Goal: Navigation & Orientation: Understand site structure

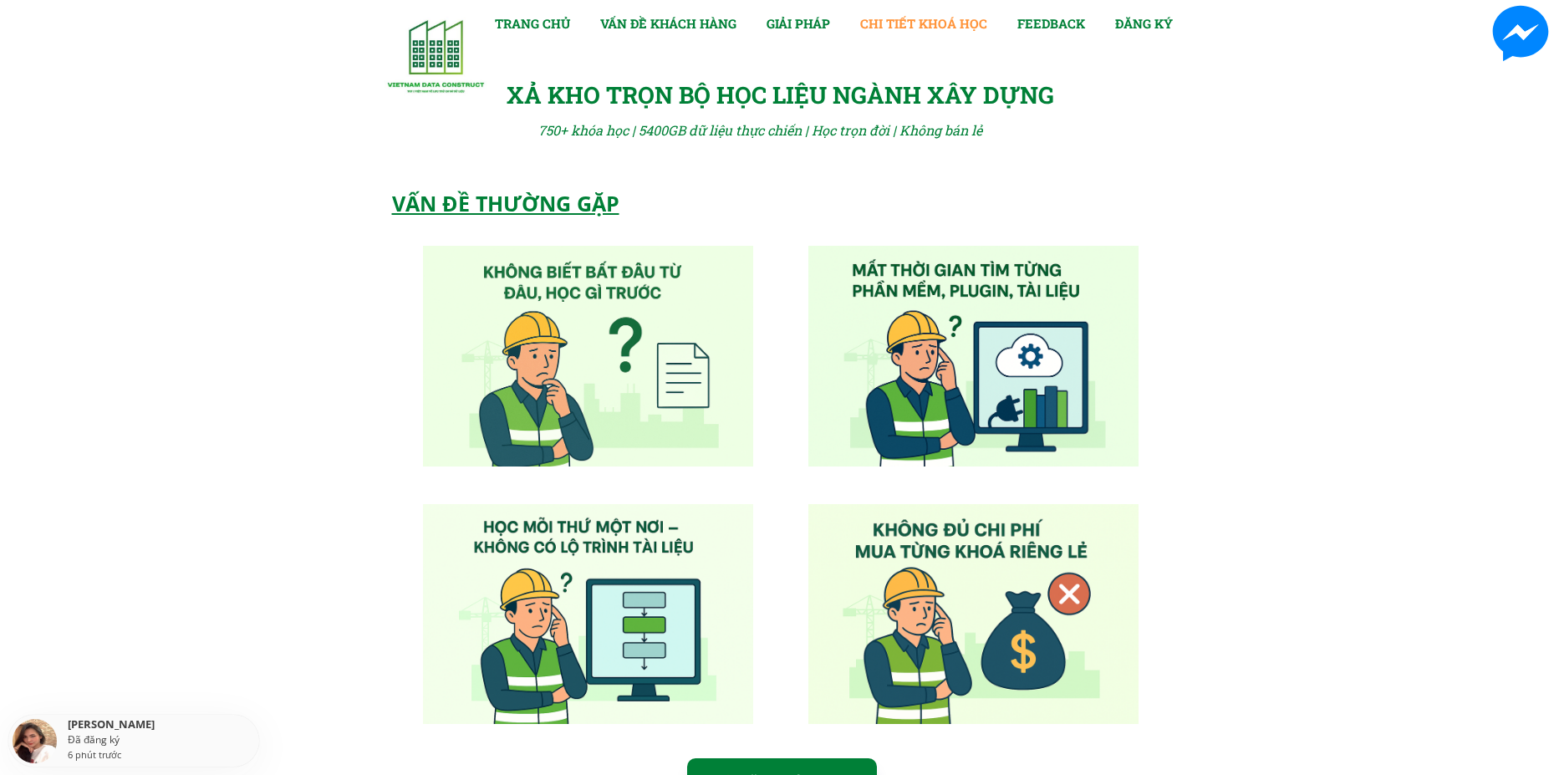
click at [910, 25] on link "CHI TIẾT KHOÁ HỌC" at bounding box center [923, 23] width 127 height 20
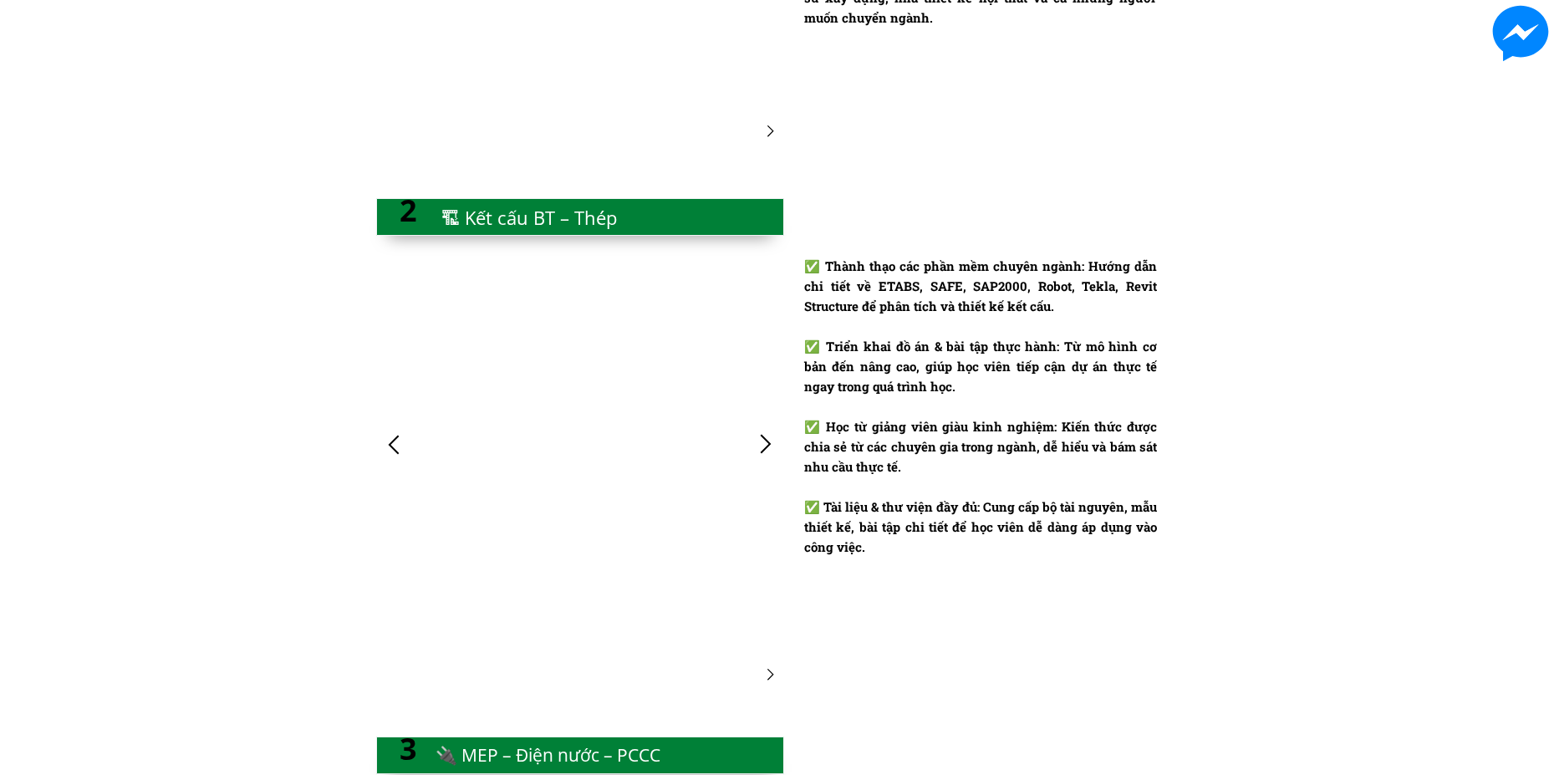
scroll to position [2000, 0]
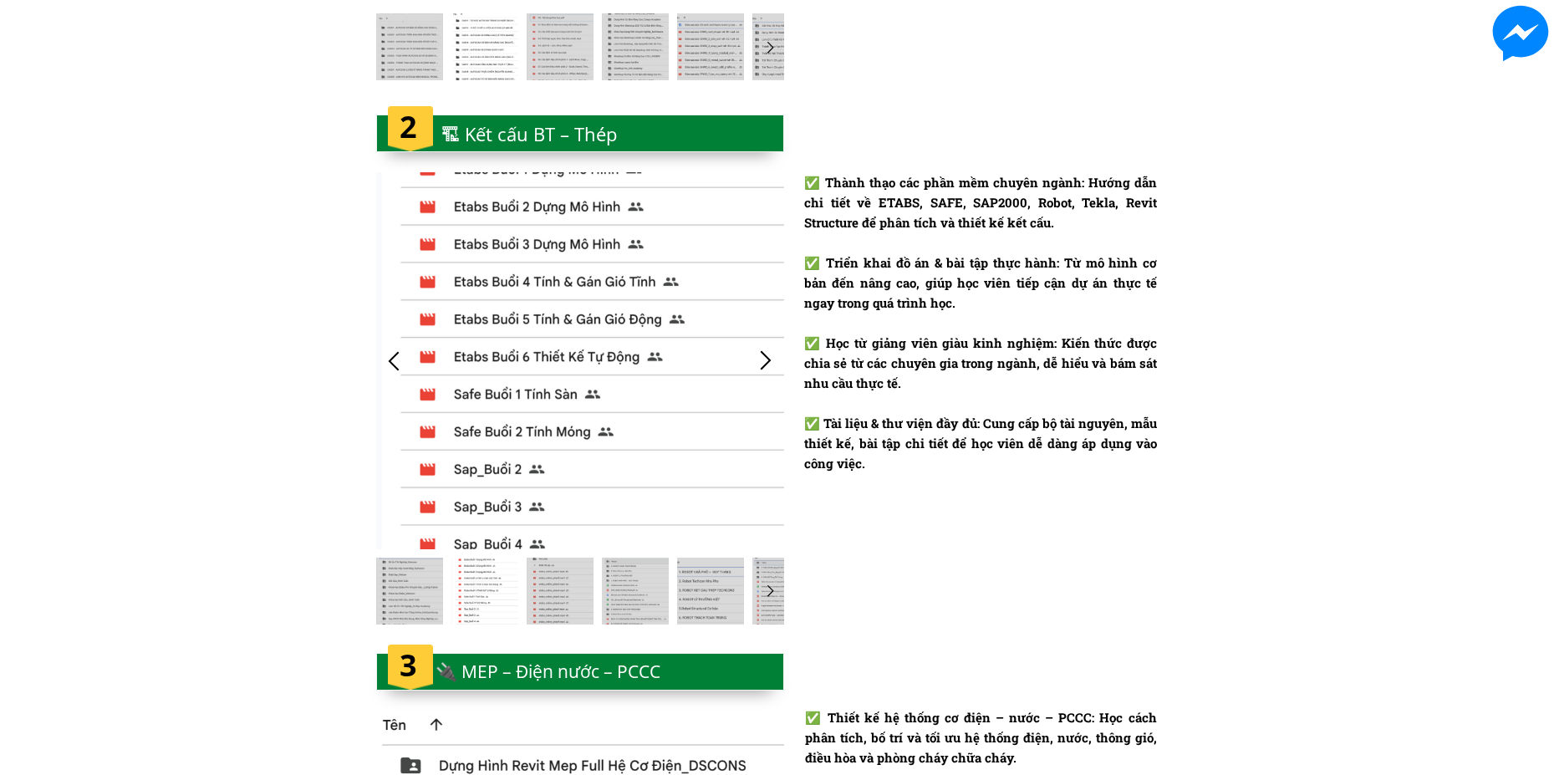
click at [401, 364] on div at bounding box center [394, 361] width 28 height 28
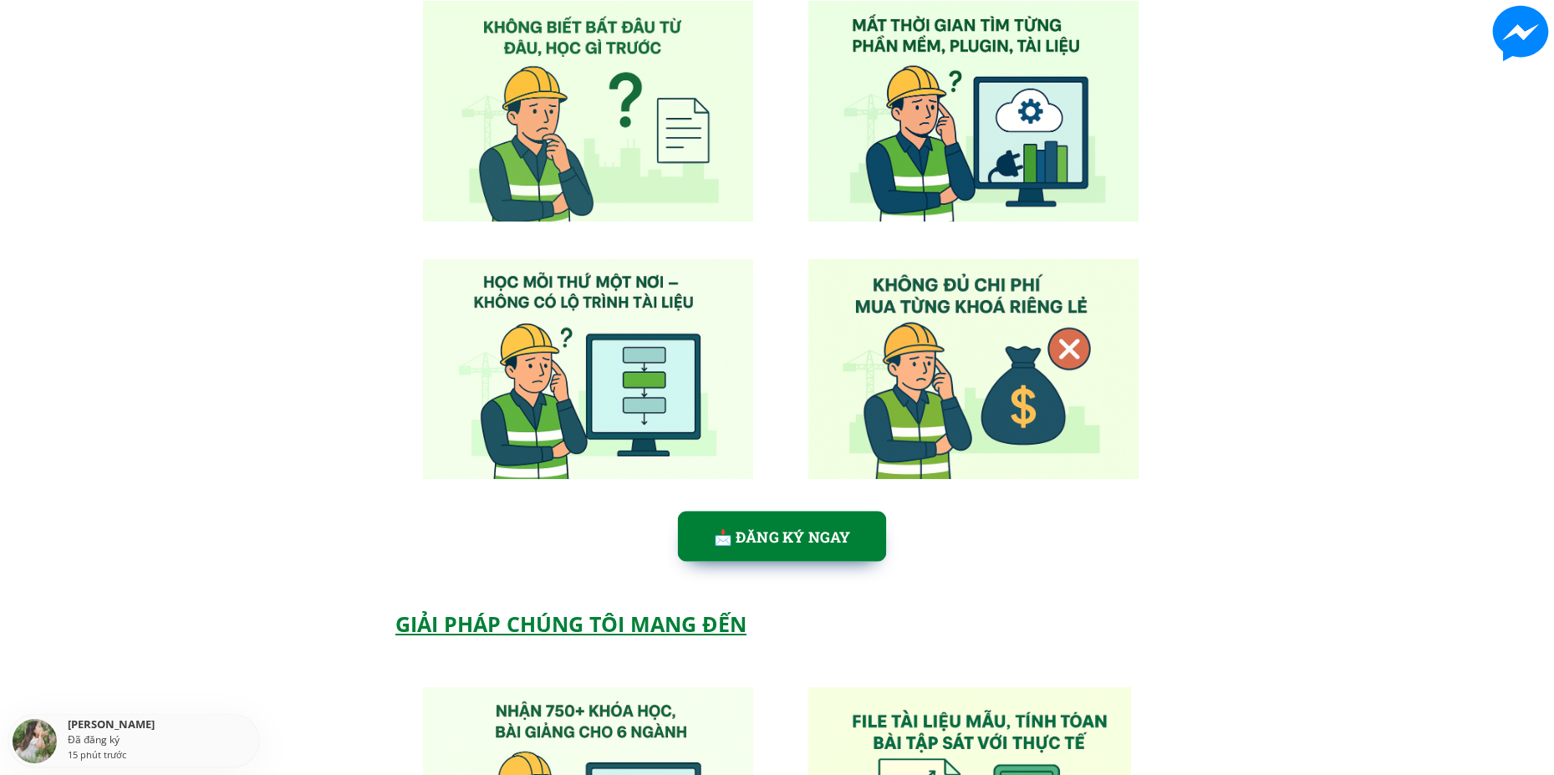
scroll to position [0, 0]
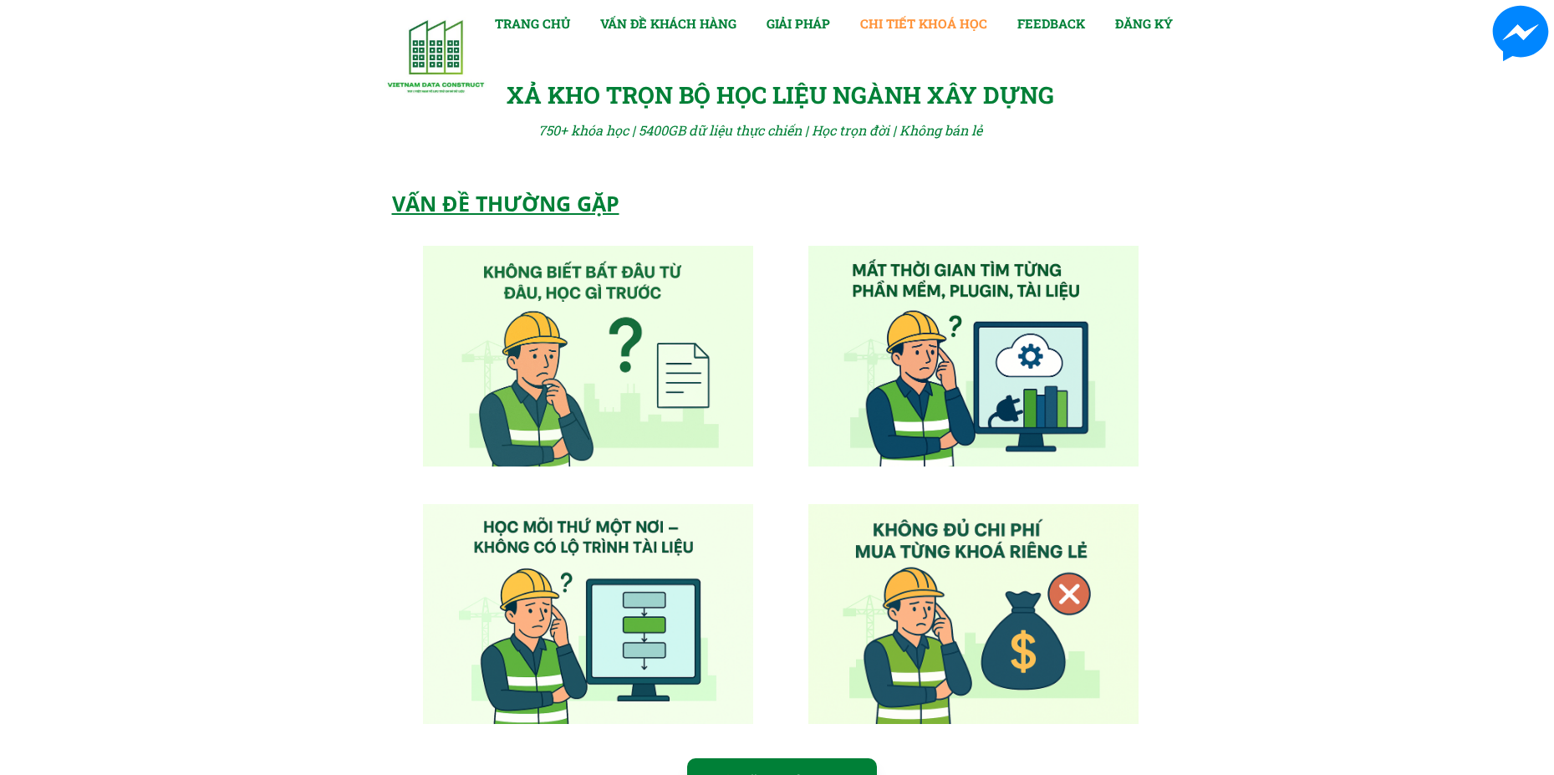
click at [910, 26] on link "CHI TIẾT KHOÁ HỌC" at bounding box center [923, 23] width 127 height 20
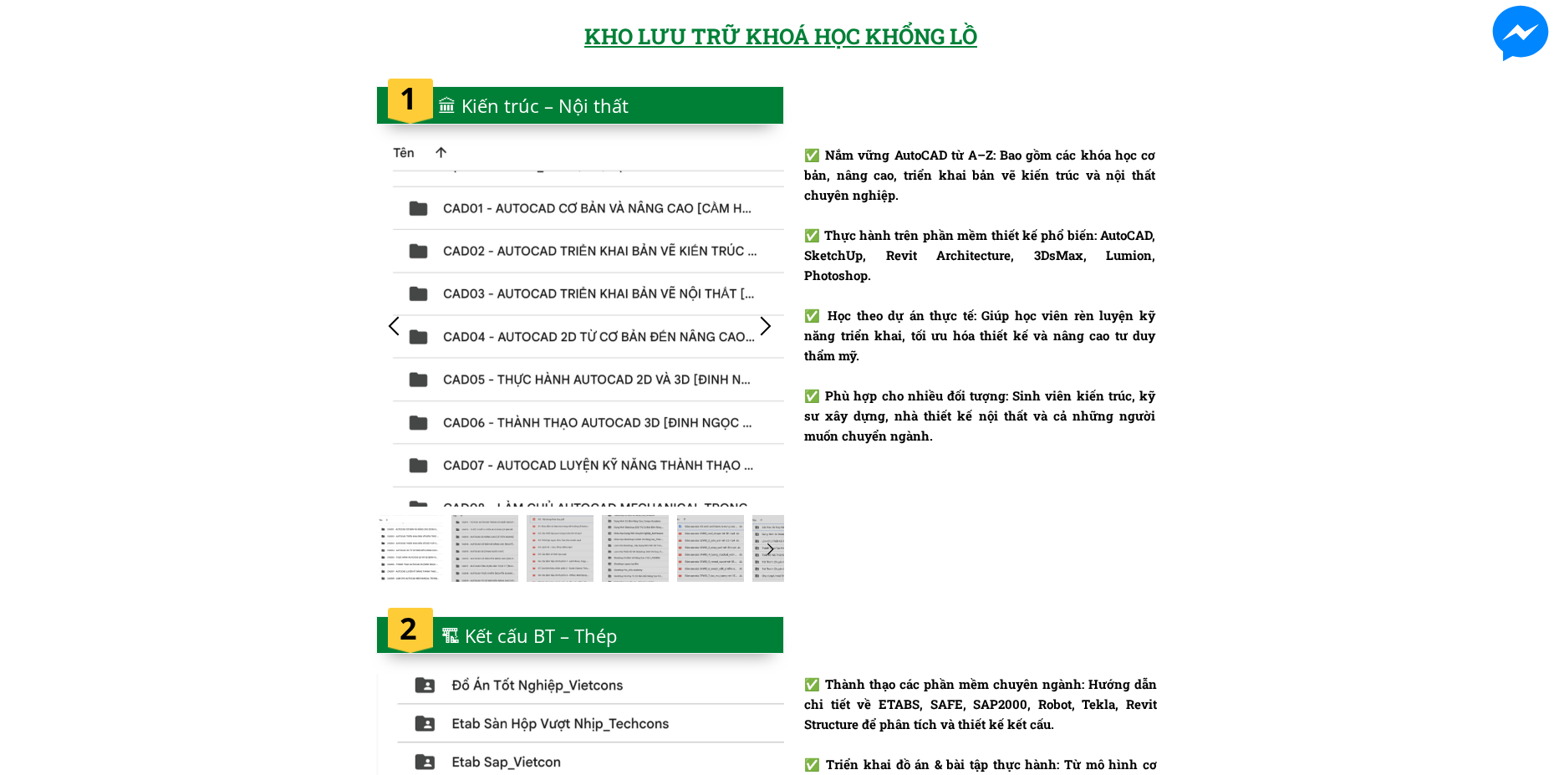
click at [665, 111] on div at bounding box center [580, 105] width 408 height 38
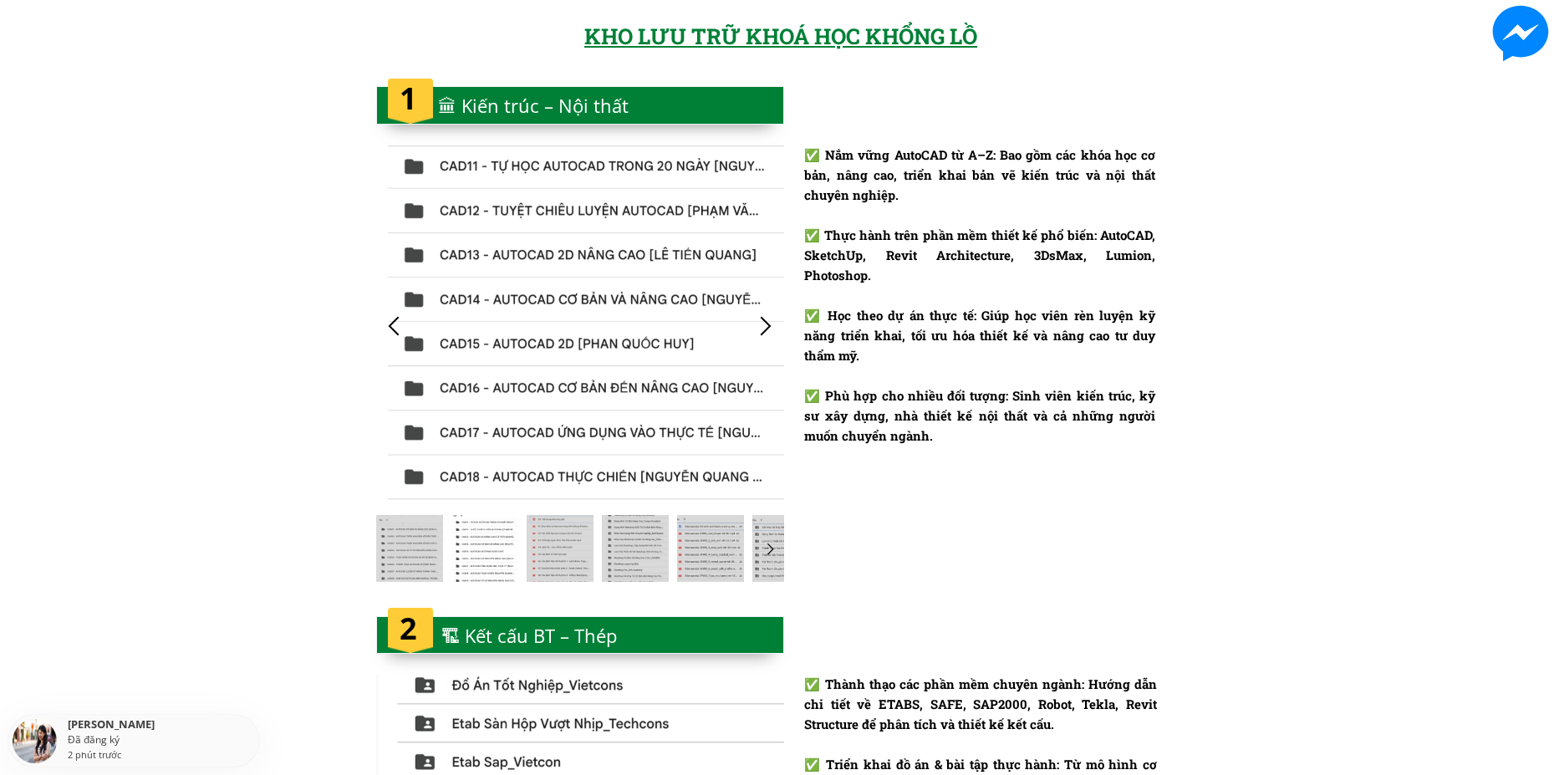
click at [765, 325] on div at bounding box center [766, 326] width 28 height 28
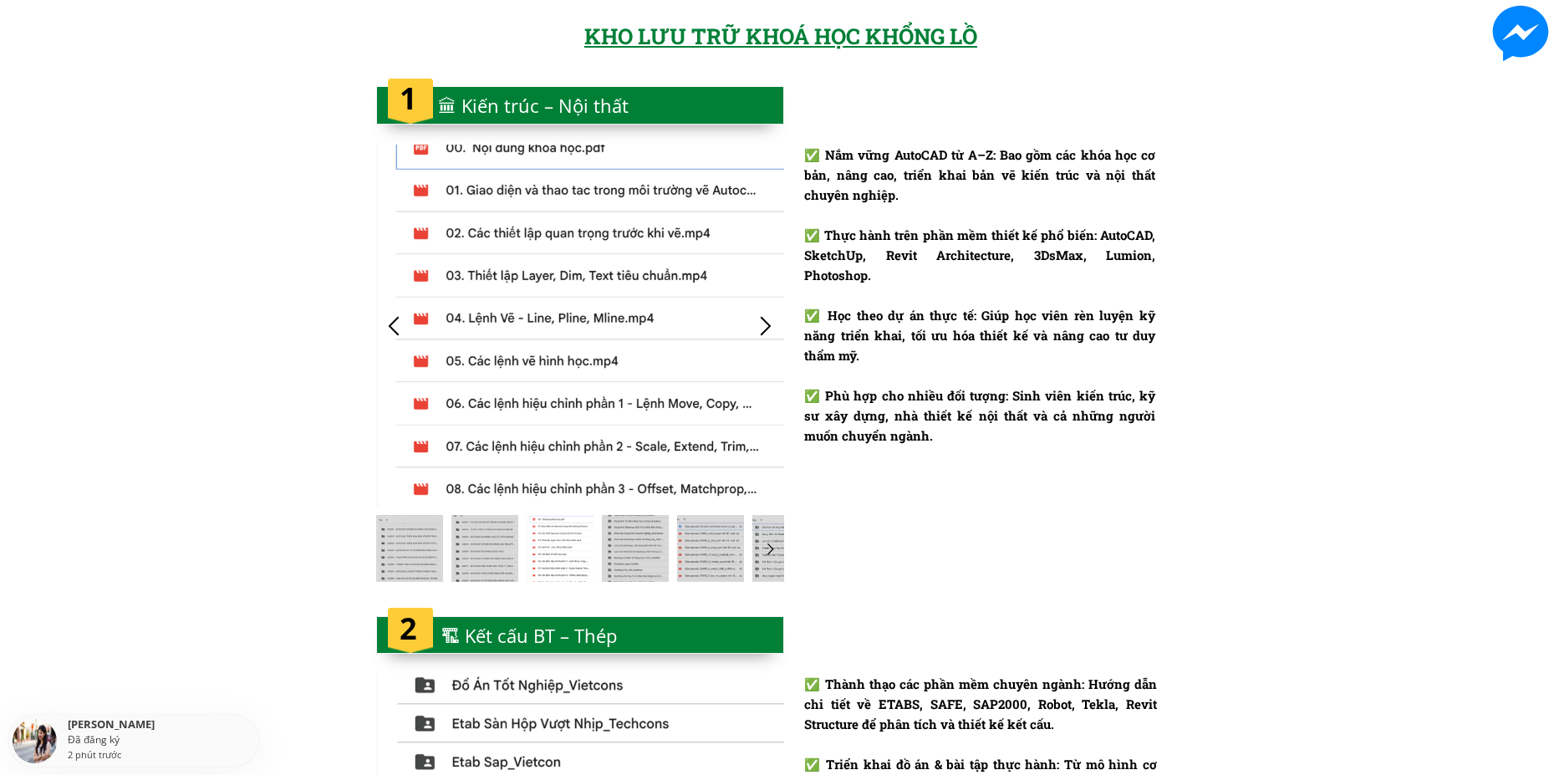
click at [765, 325] on div at bounding box center [766, 326] width 28 height 28
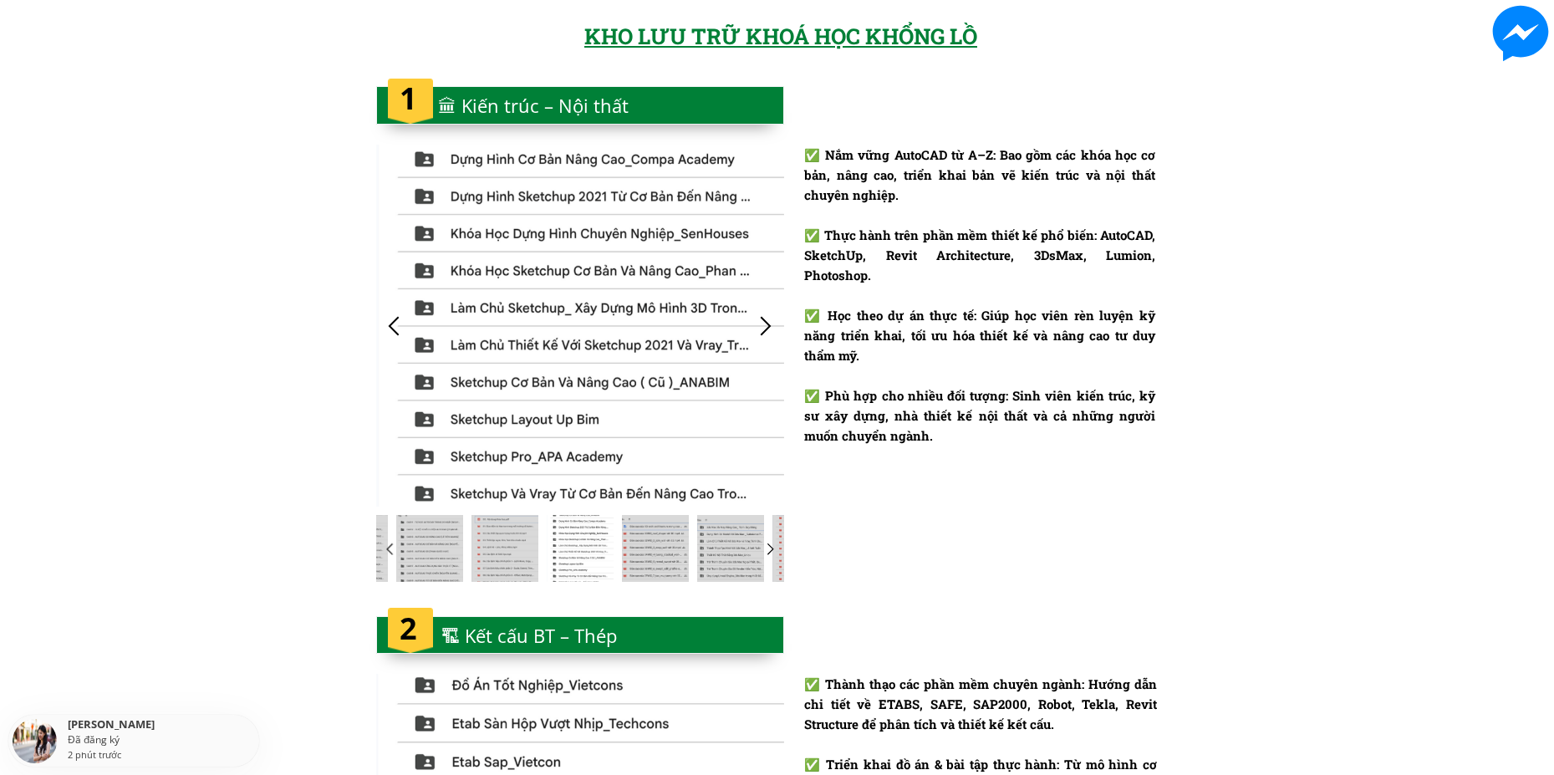
click at [765, 325] on div at bounding box center [766, 326] width 28 height 28
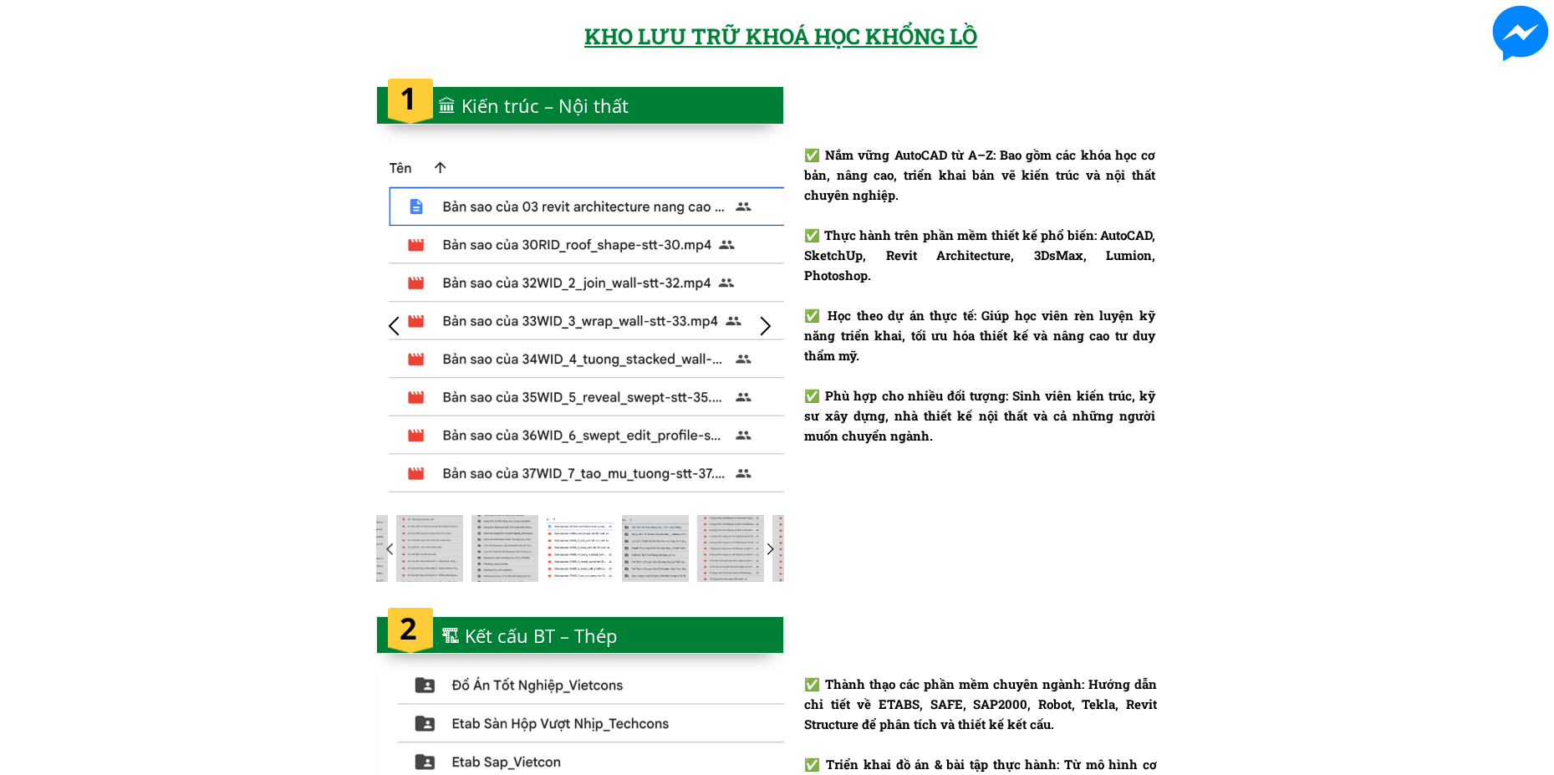
click at [765, 325] on div at bounding box center [766, 326] width 28 height 28
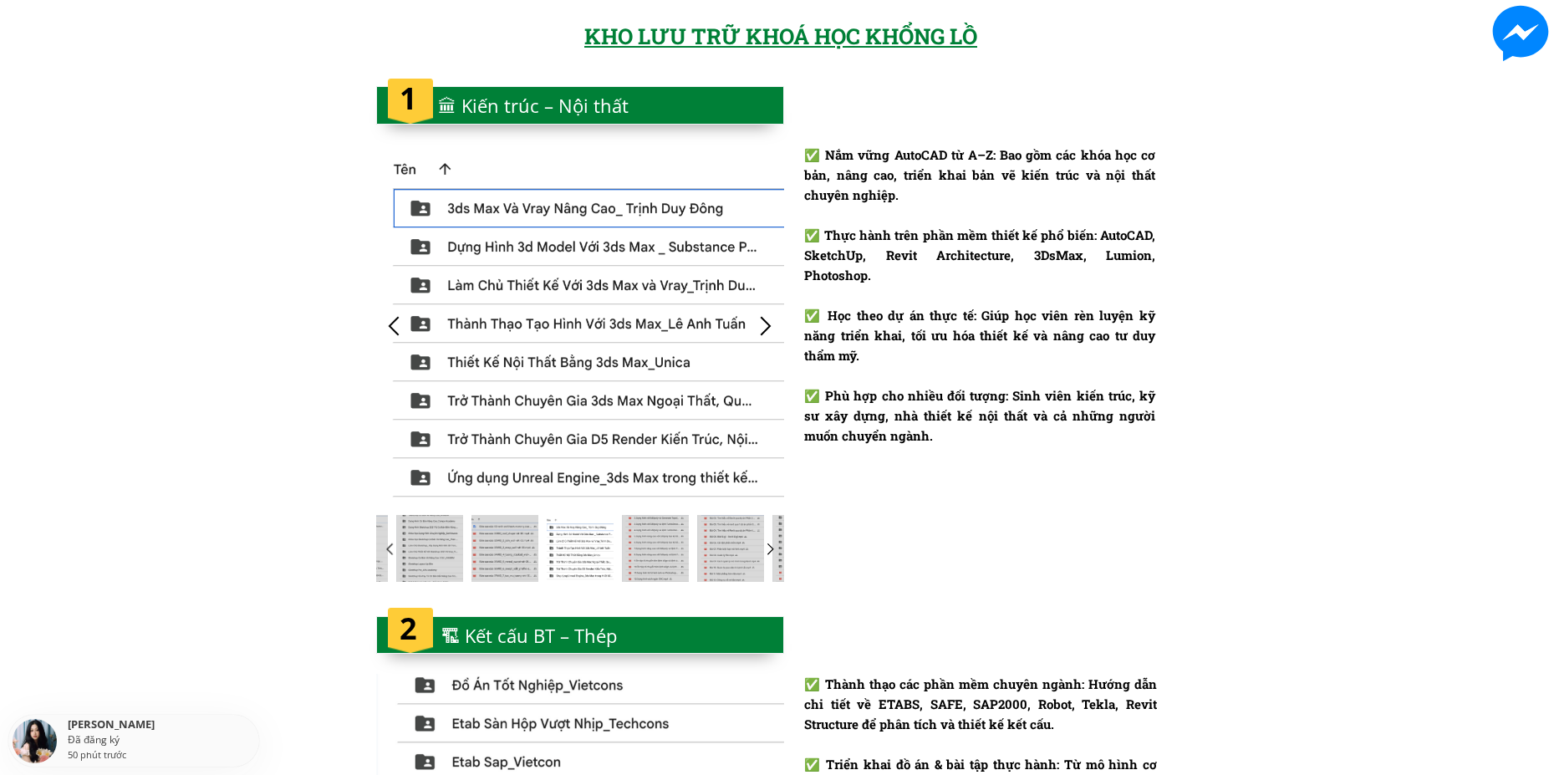
click at [765, 325] on div at bounding box center [766, 326] width 28 height 28
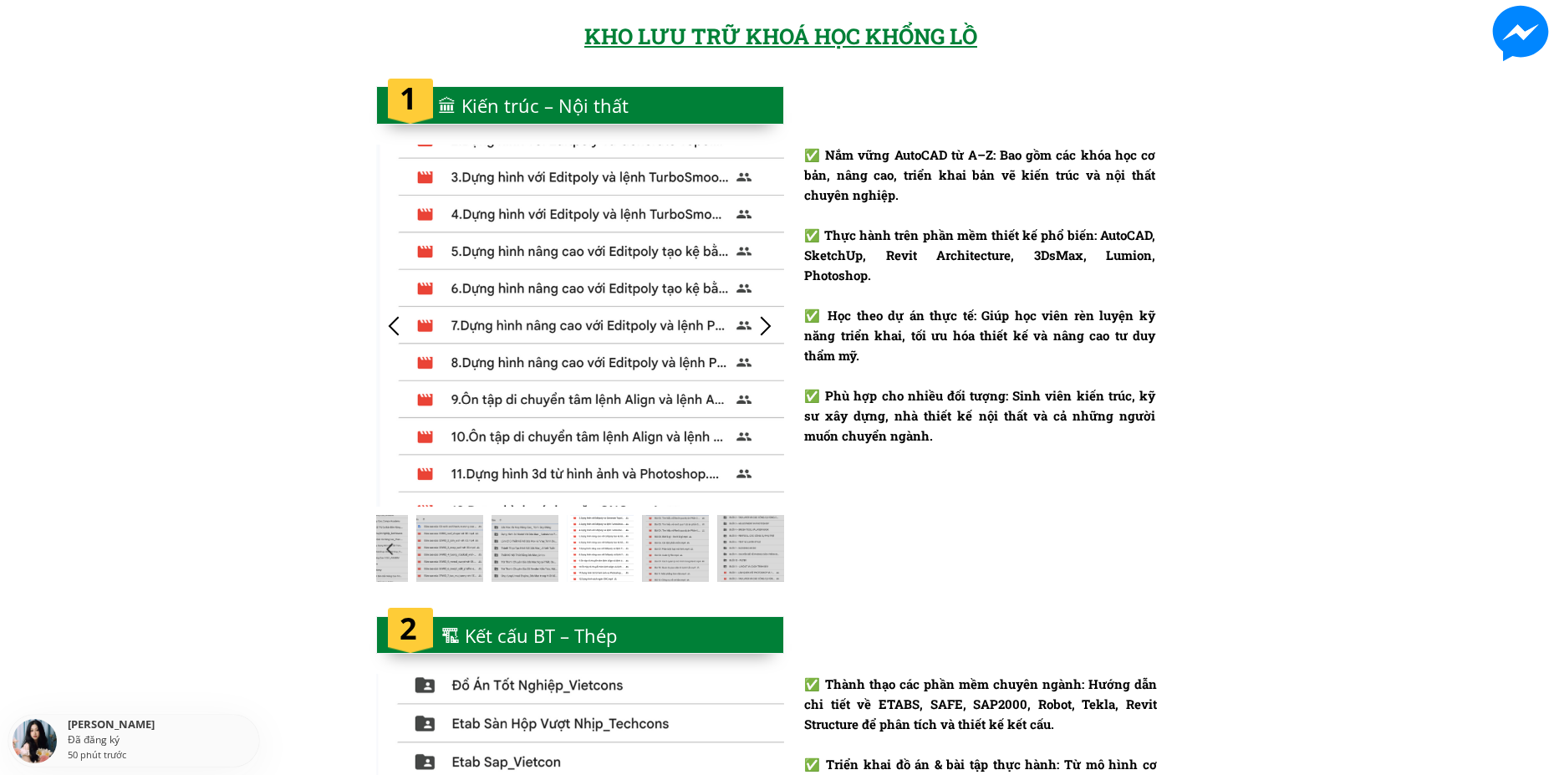
click at [765, 325] on div at bounding box center [766, 326] width 28 height 28
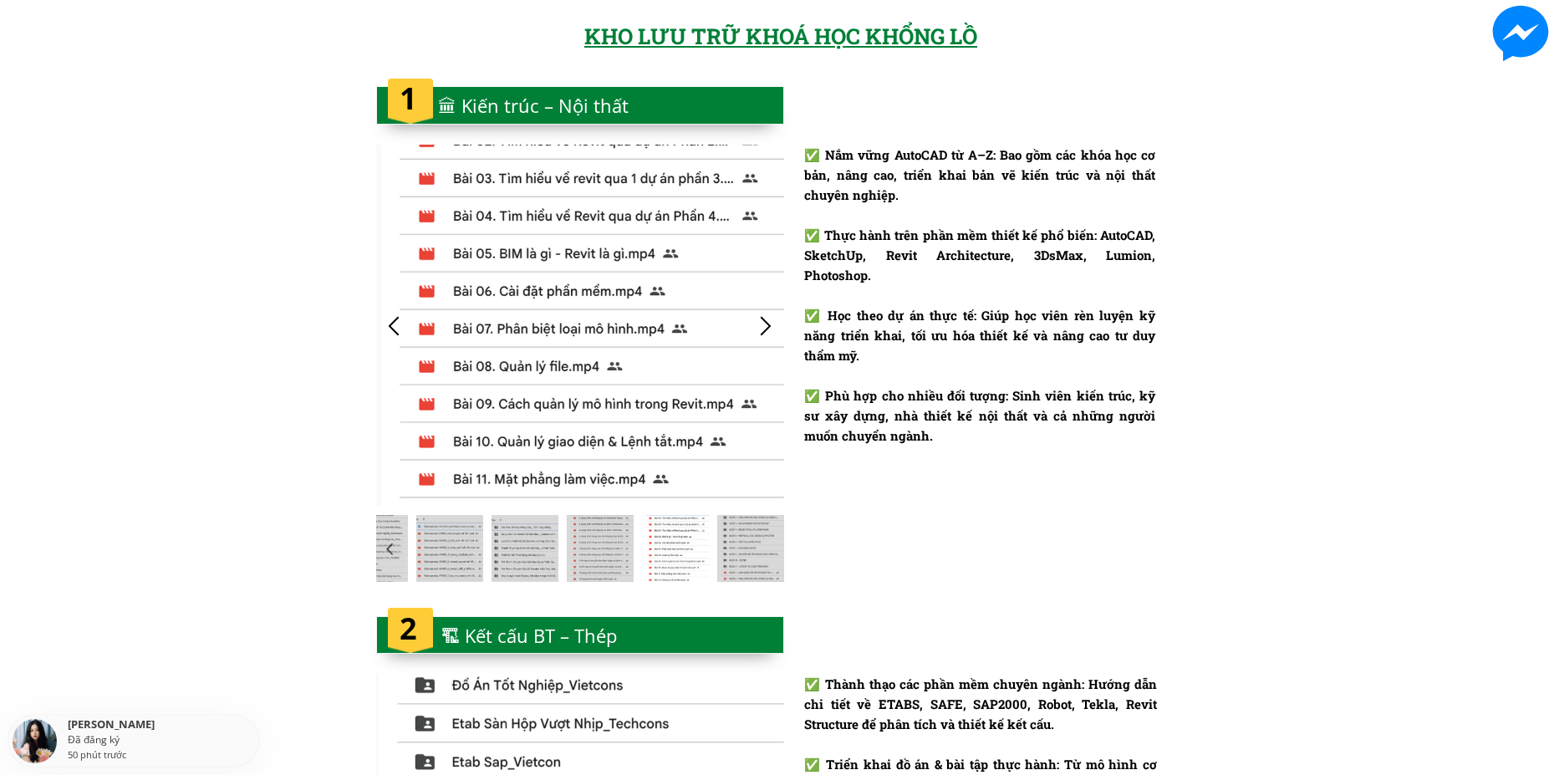
click at [765, 325] on div at bounding box center [766, 326] width 28 height 28
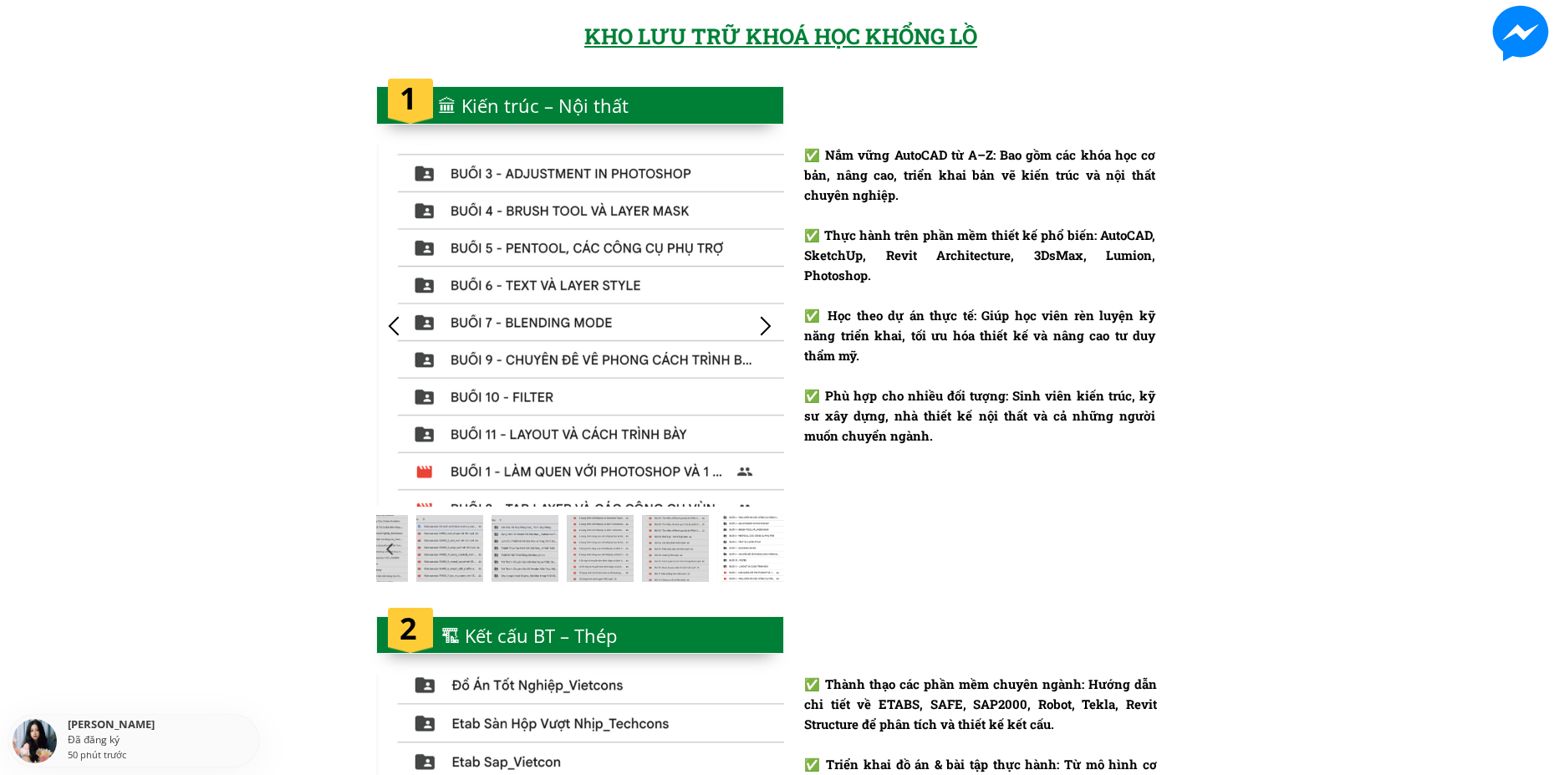
click at [765, 325] on div at bounding box center [766, 326] width 28 height 28
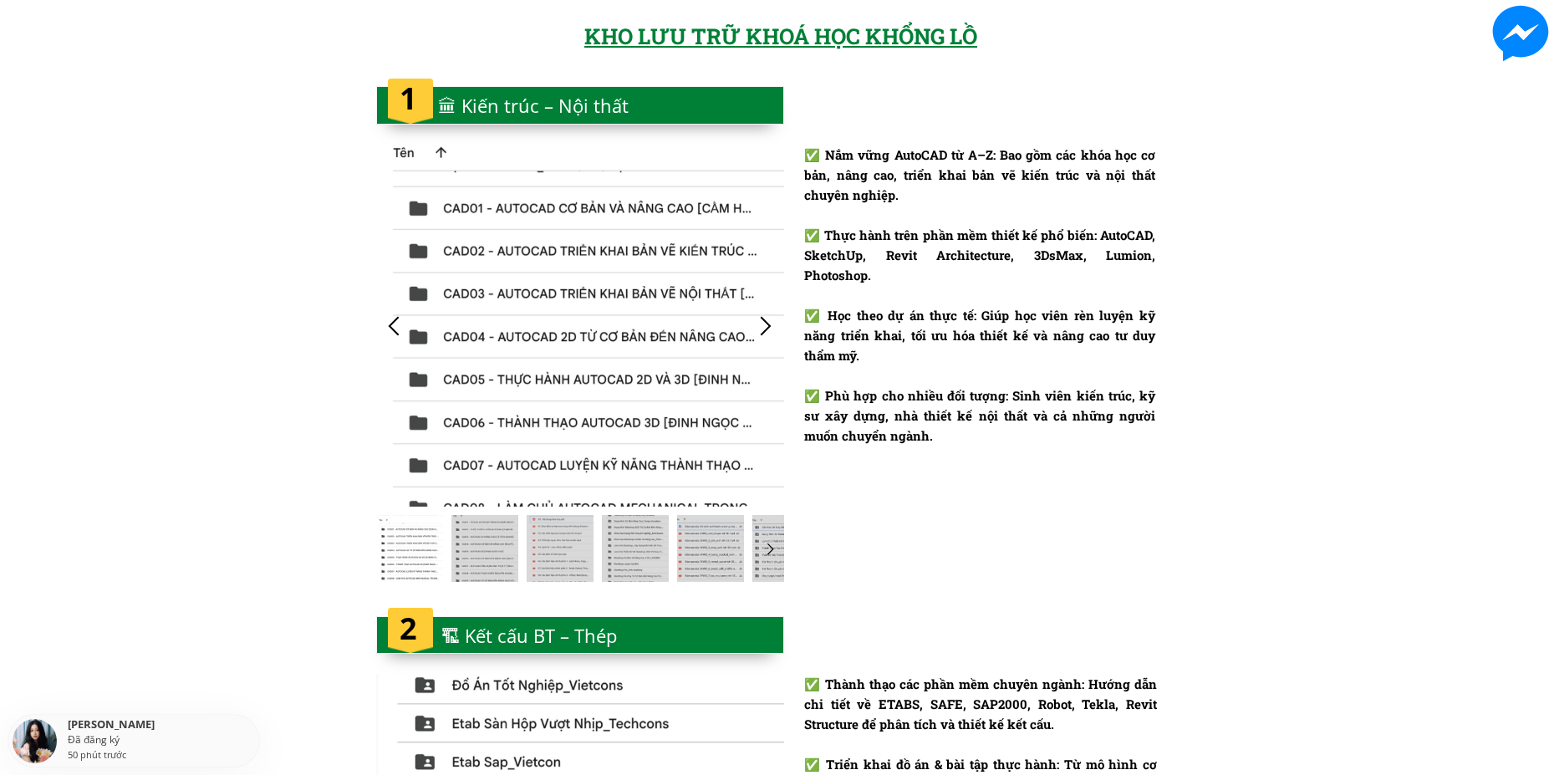
click at [765, 325] on div at bounding box center [766, 326] width 28 height 28
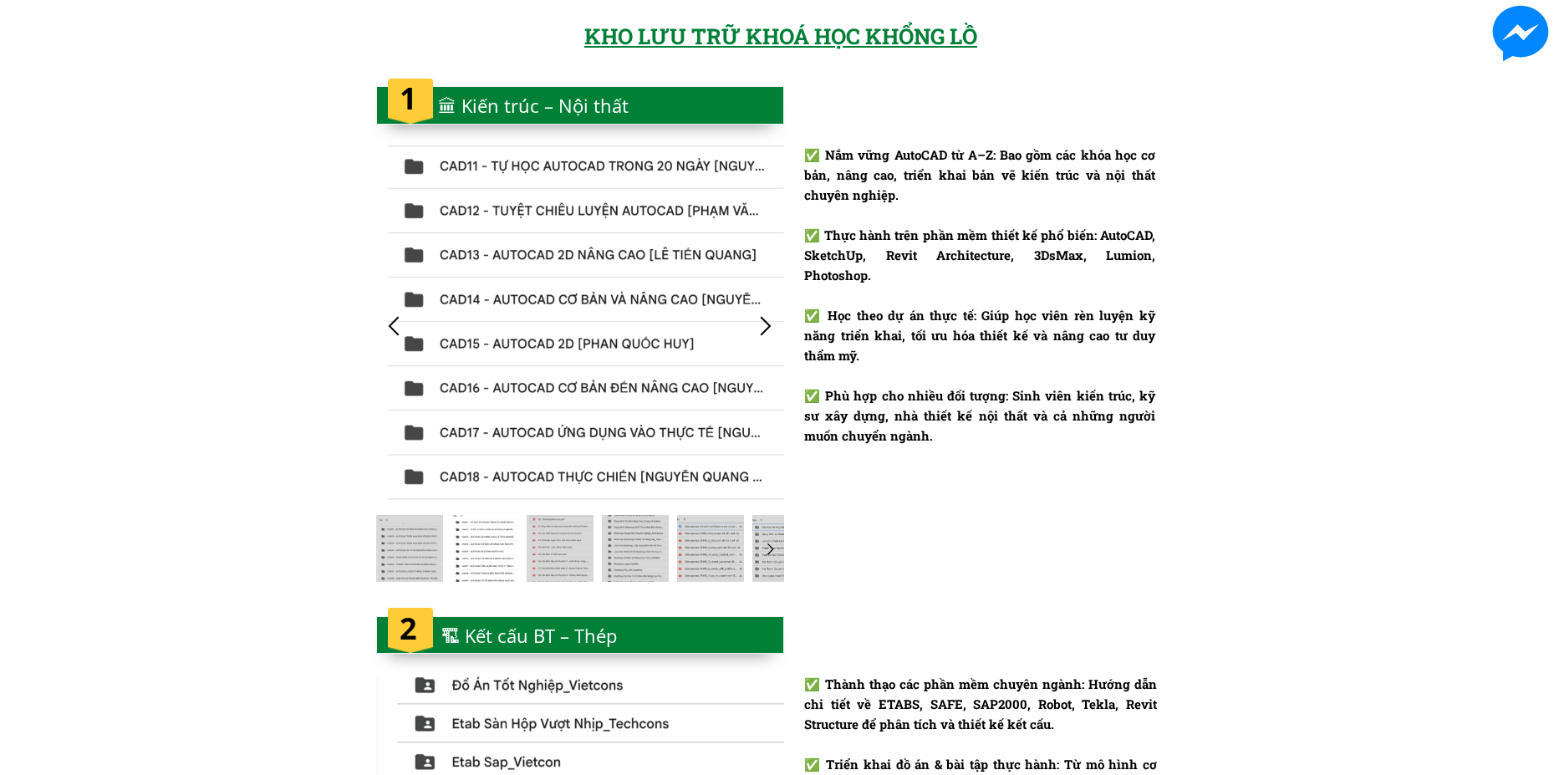
click at [765, 325] on div at bounding box center [766, 326] width 28 height 28
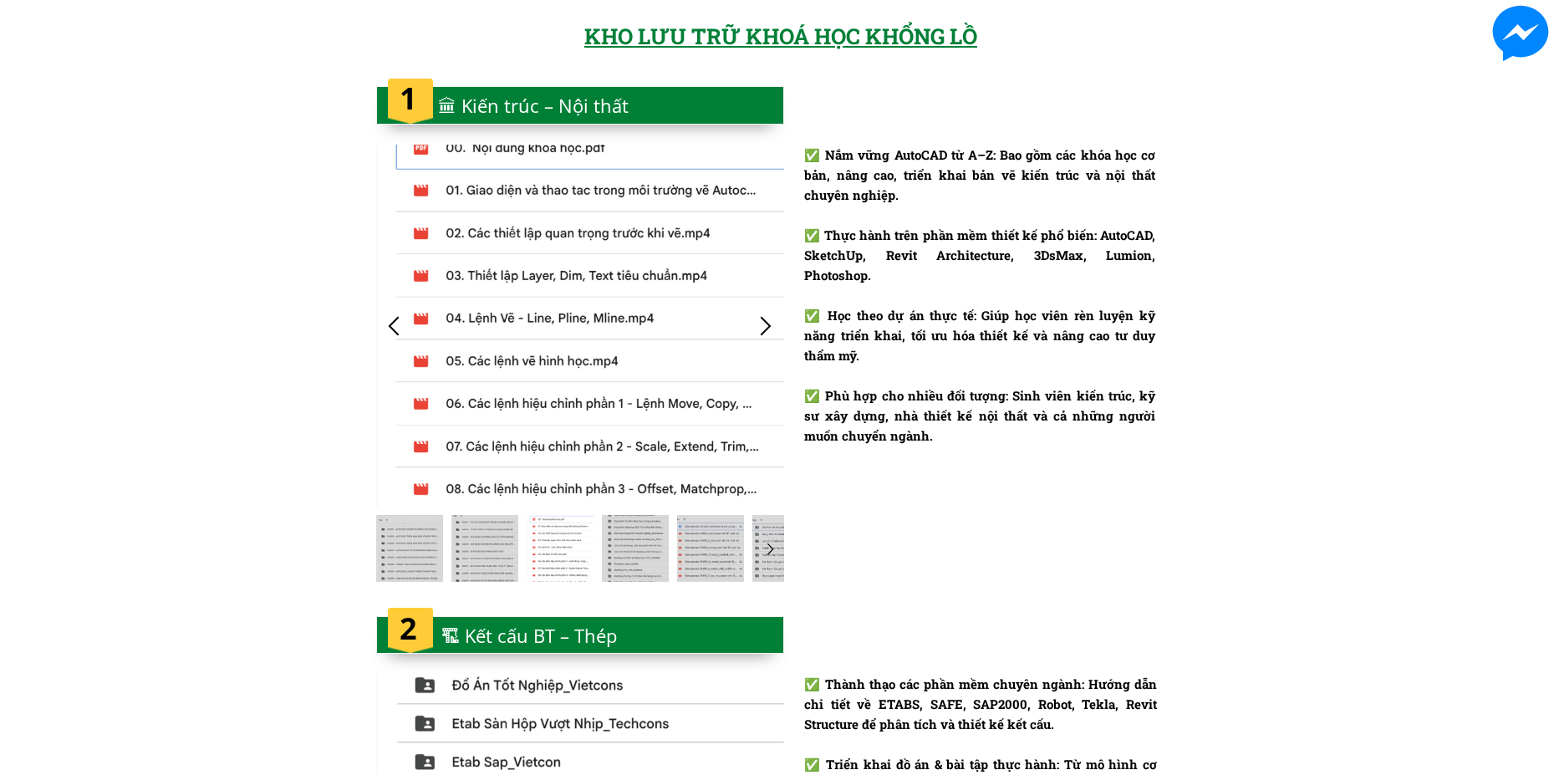
click at [765, 325] on div at bounding box center [766, 326] width 28 height 28
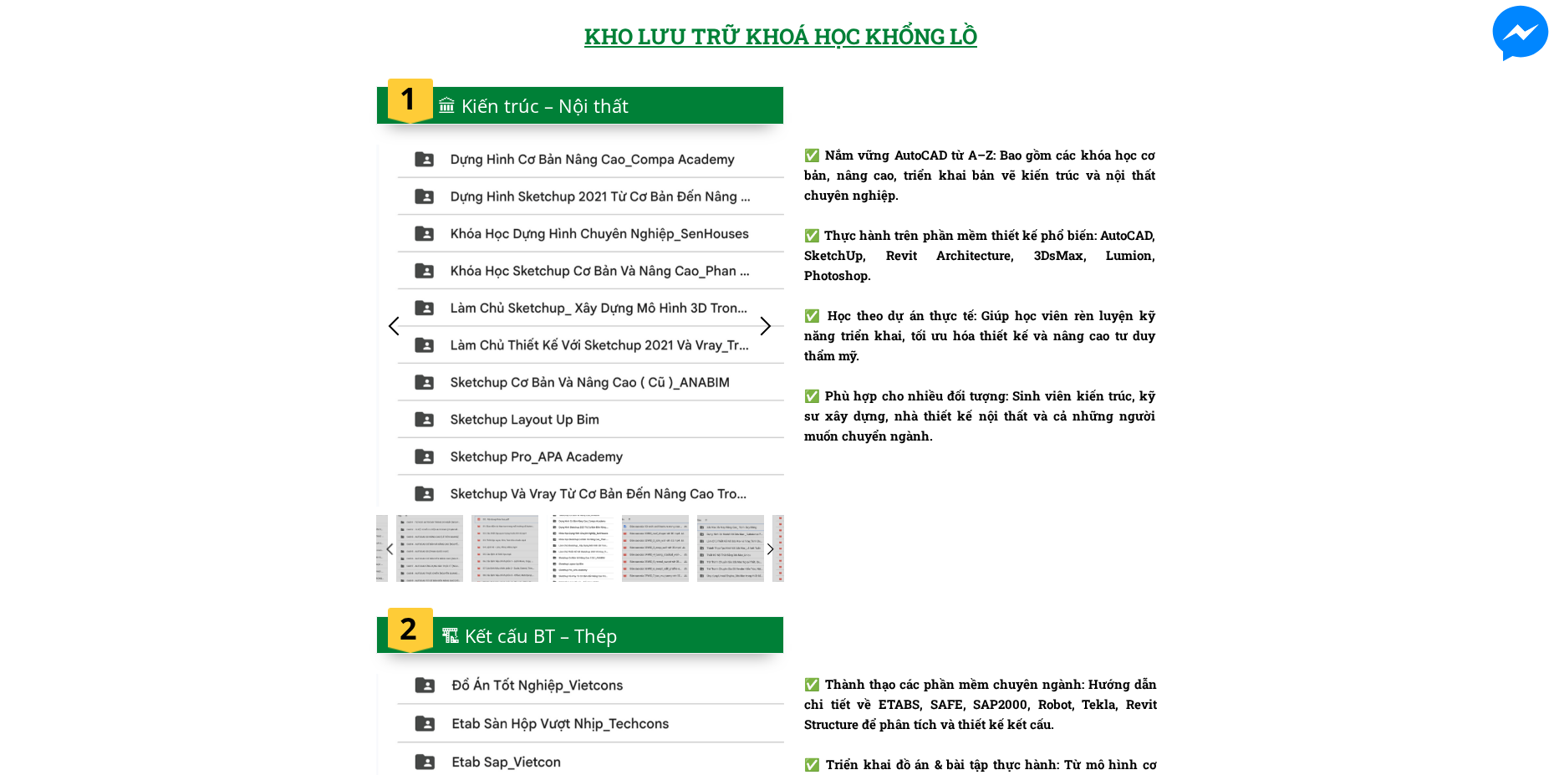
click at [765, 325] on div at bounding box center [766, 326] width 28 height 28
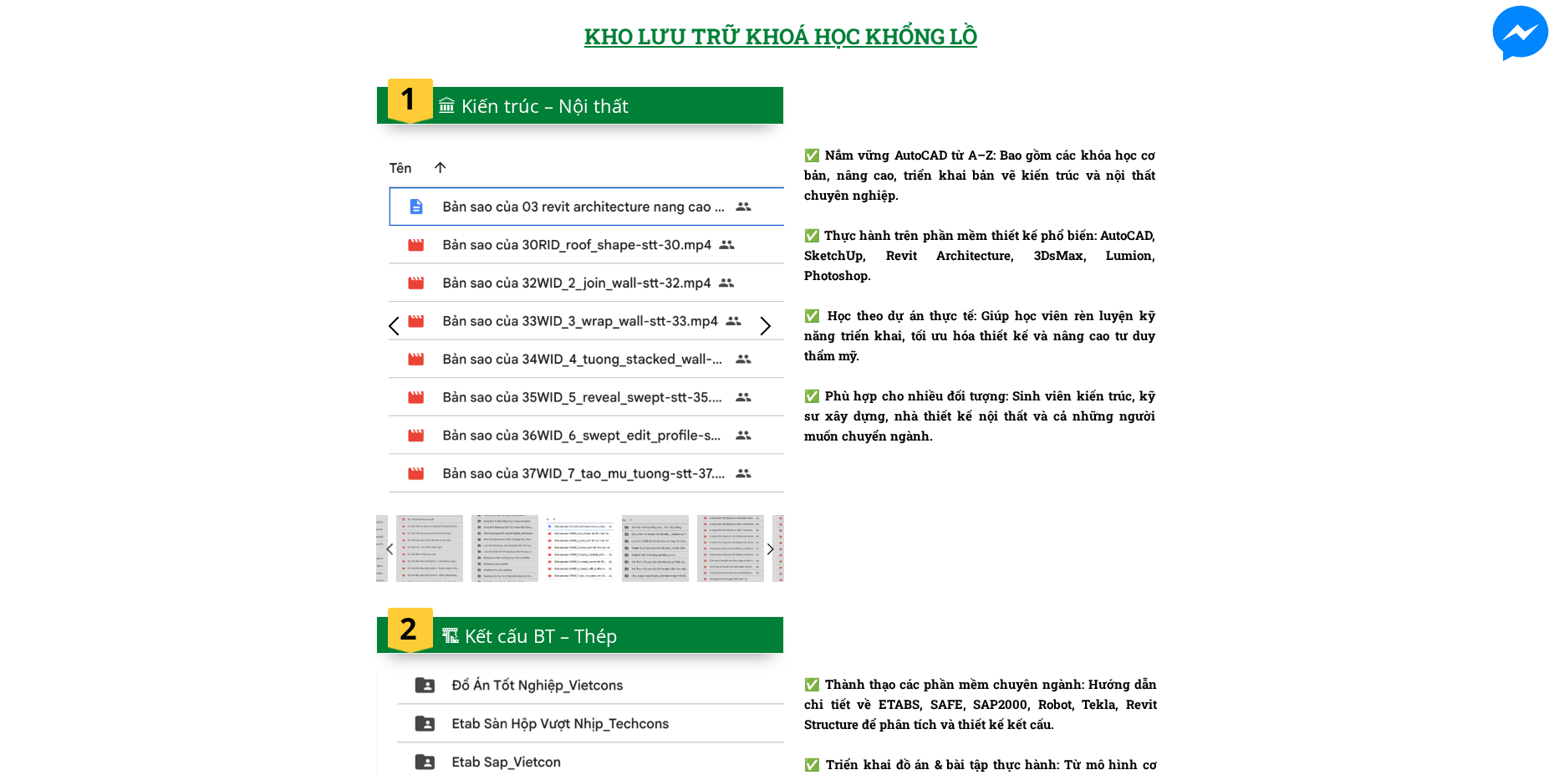
click at [765, 325] on div at bounding box center [766, 326] width 28 height 28
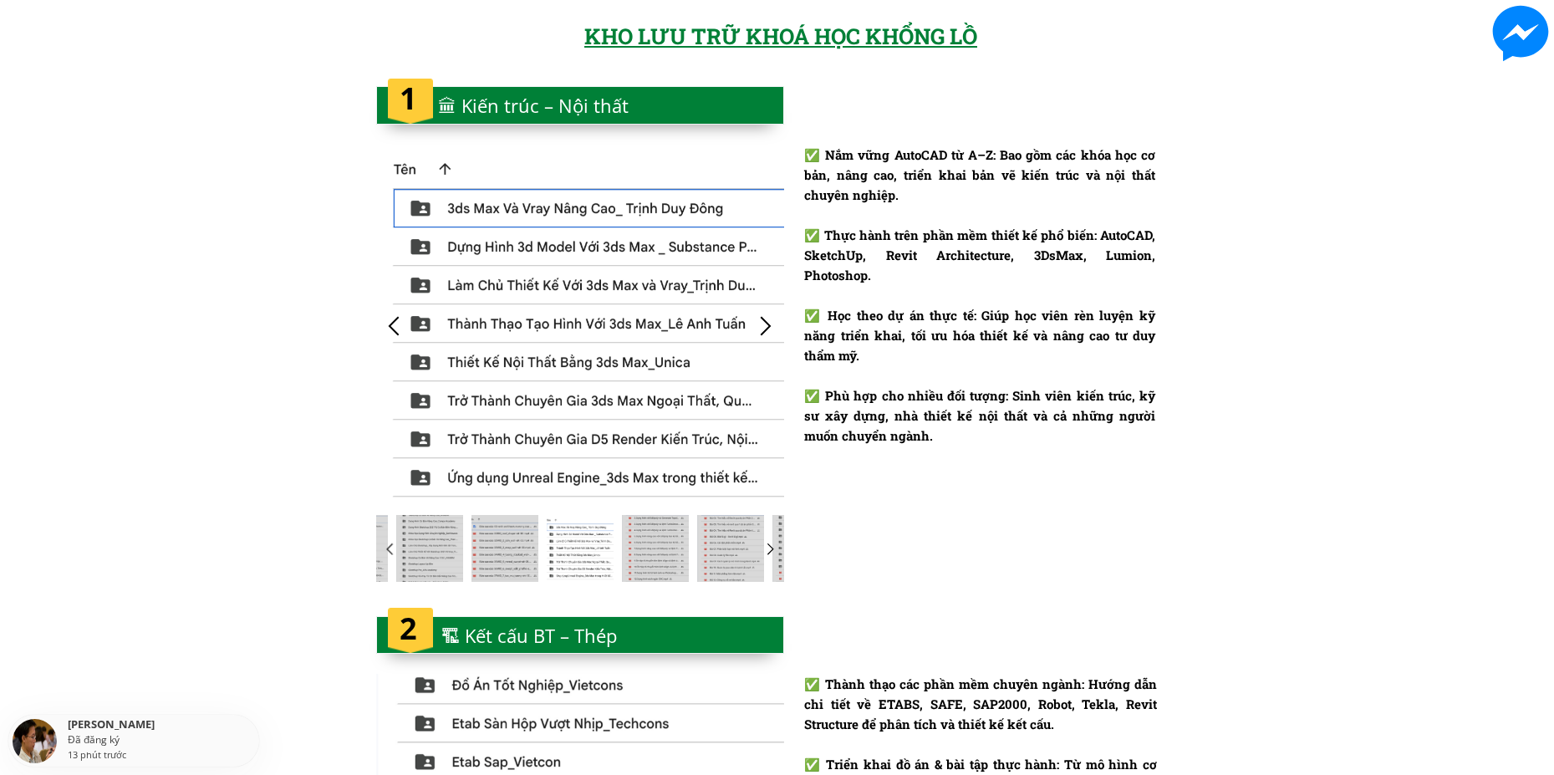
click at [765, 325] on div at bounding box center [766, 326] width 28 height 28
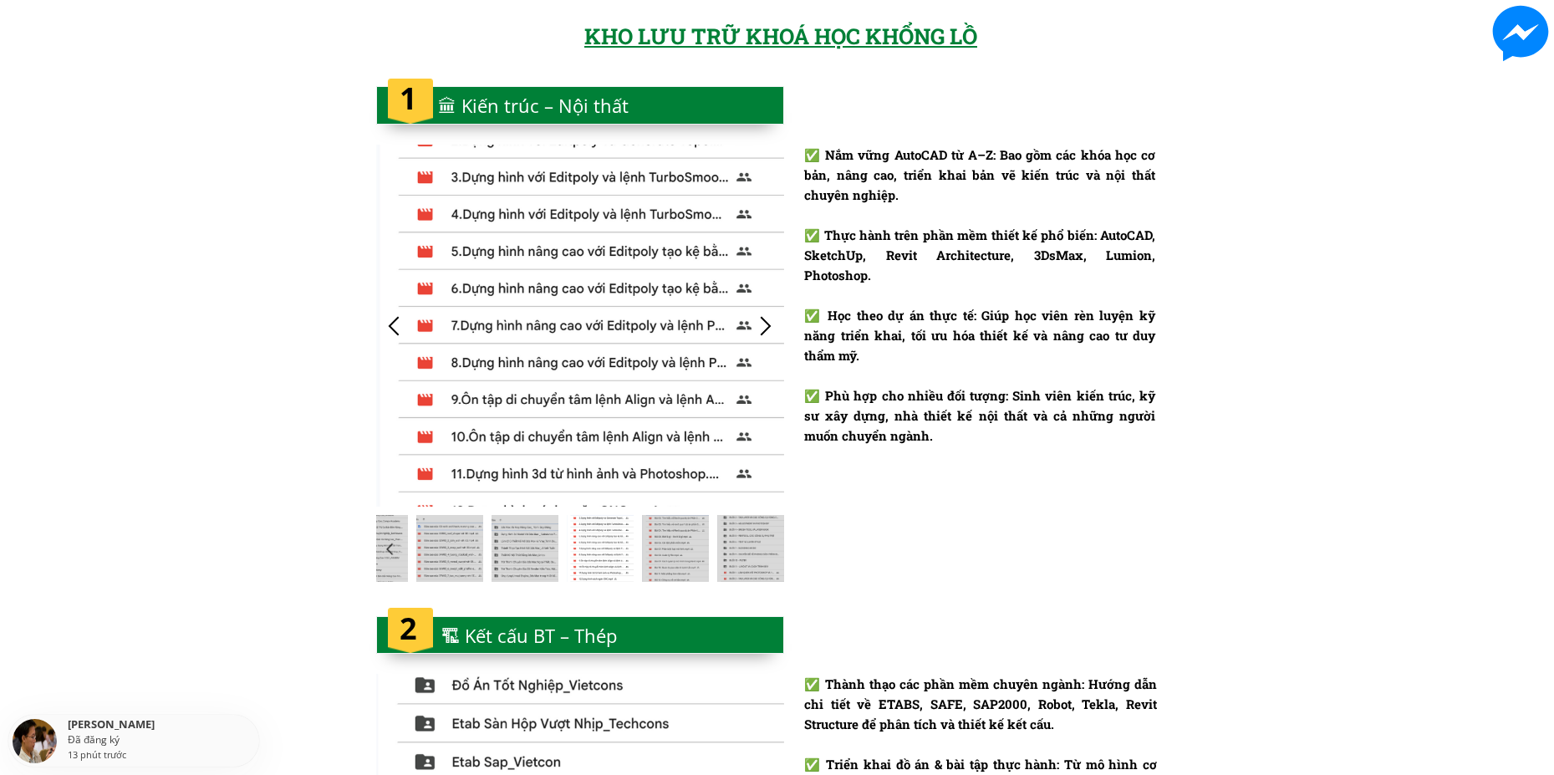
click at [765, 325] on div at bounding box center [766, 326] width 28 height 28
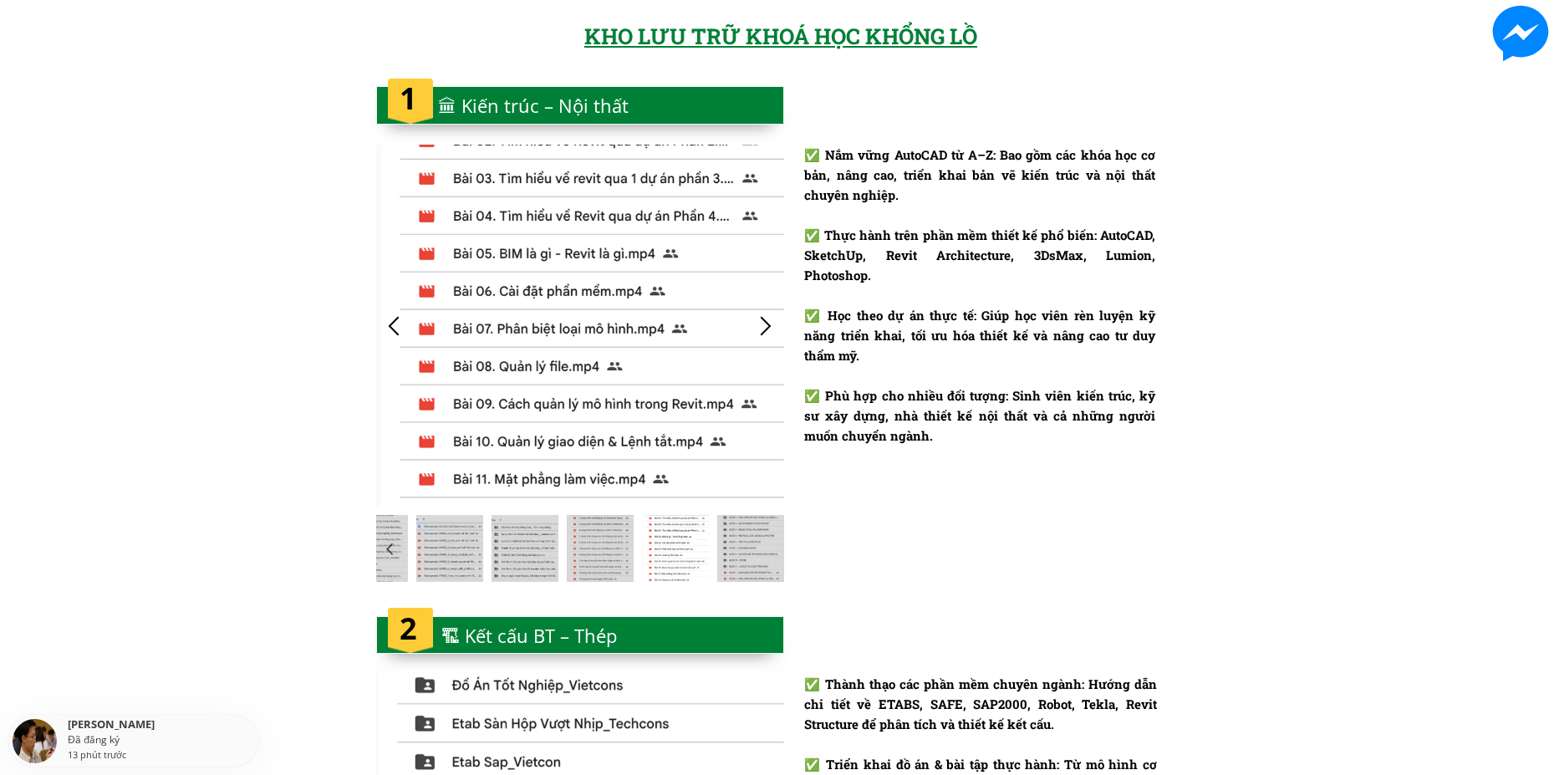
click at [765, 325] on div at bounding box center [766, 326] width 28 height 28
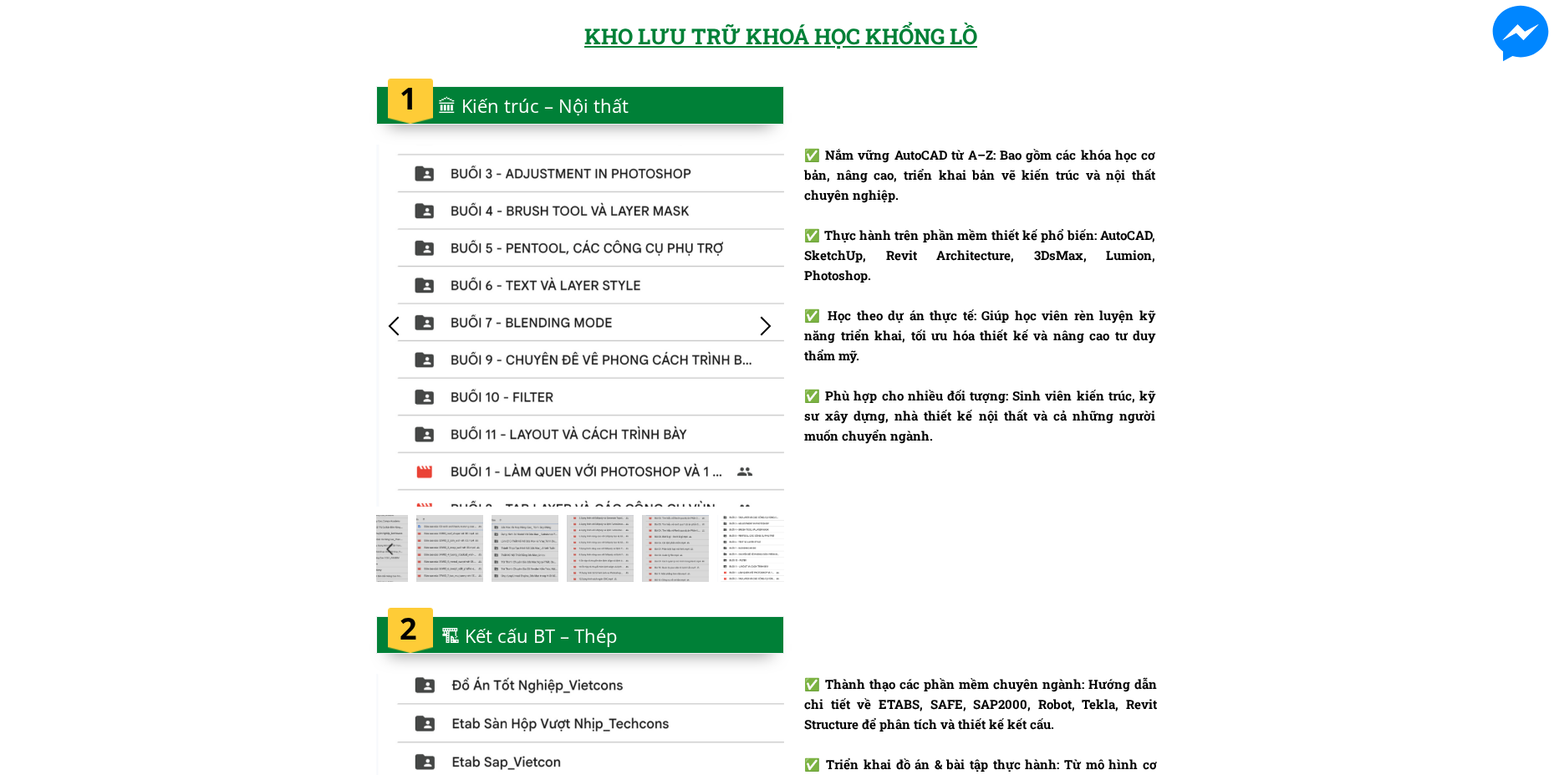
click at [765, 325] on div at bounding box center [766, 326] width 28 height 28
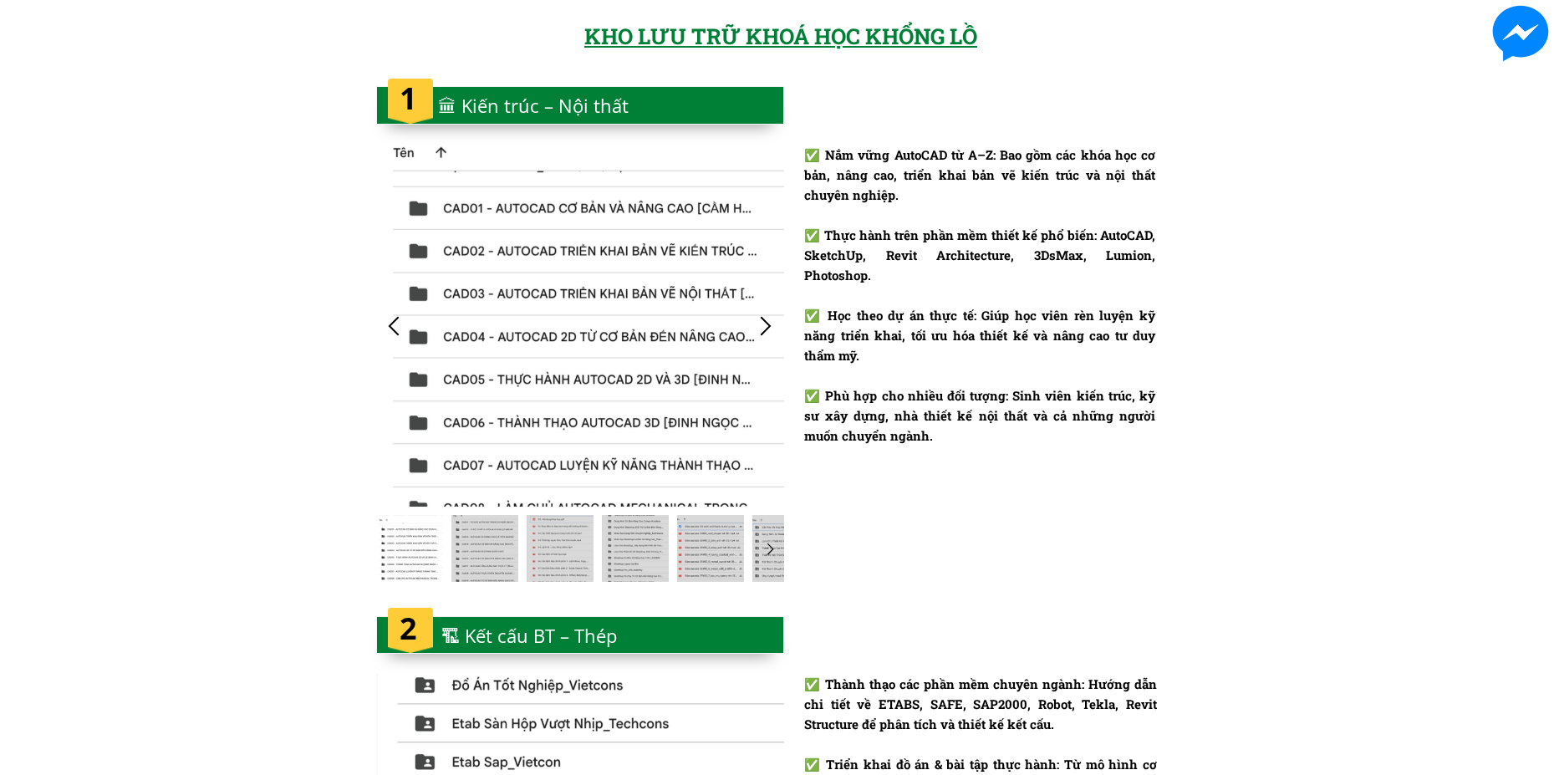
click at [765, 325] on div at bounding box center [766, 326] width 28 height 28
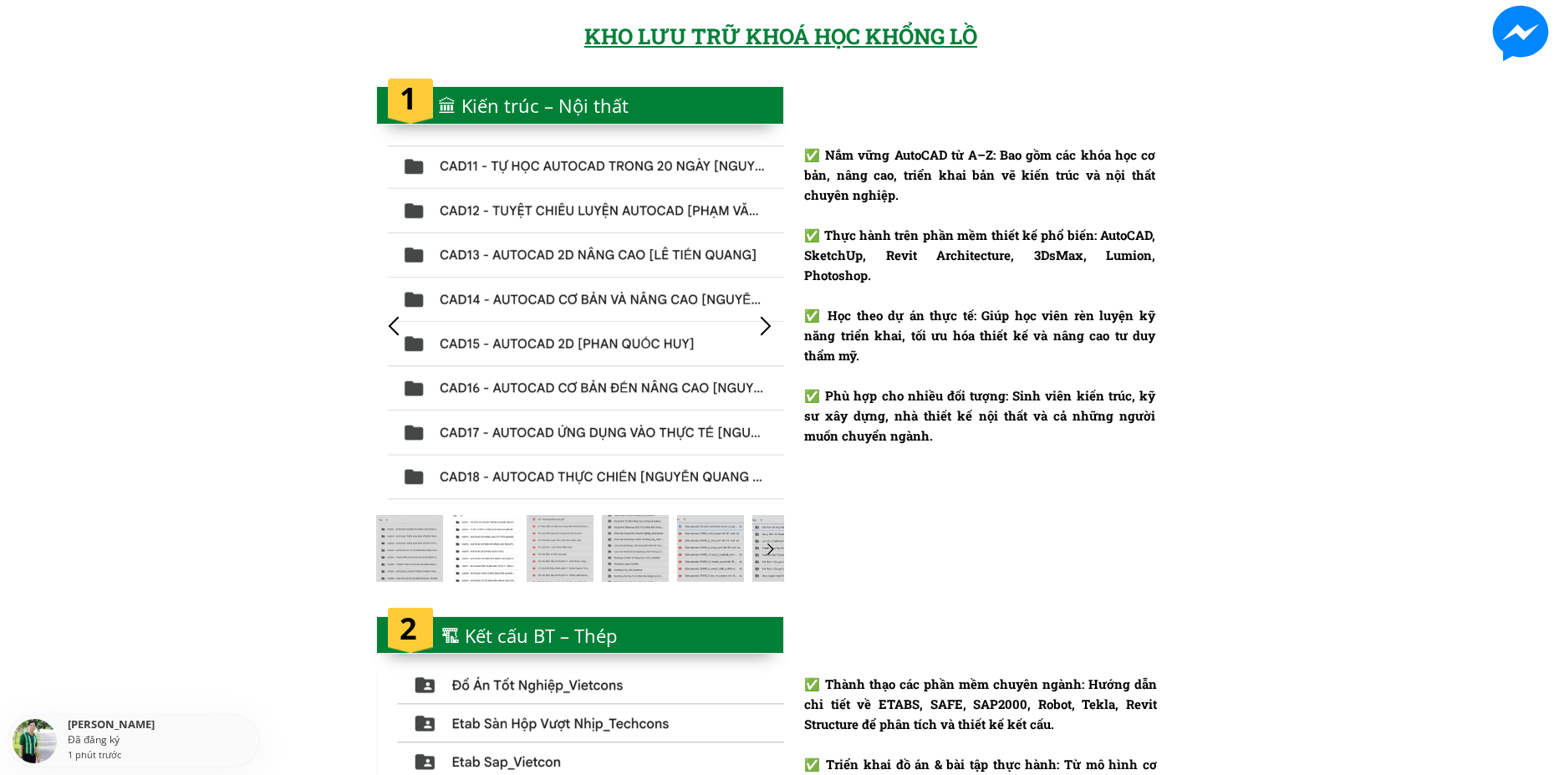
click at [765, 325] on div at bounding box center [766, 326] width 28 height 28
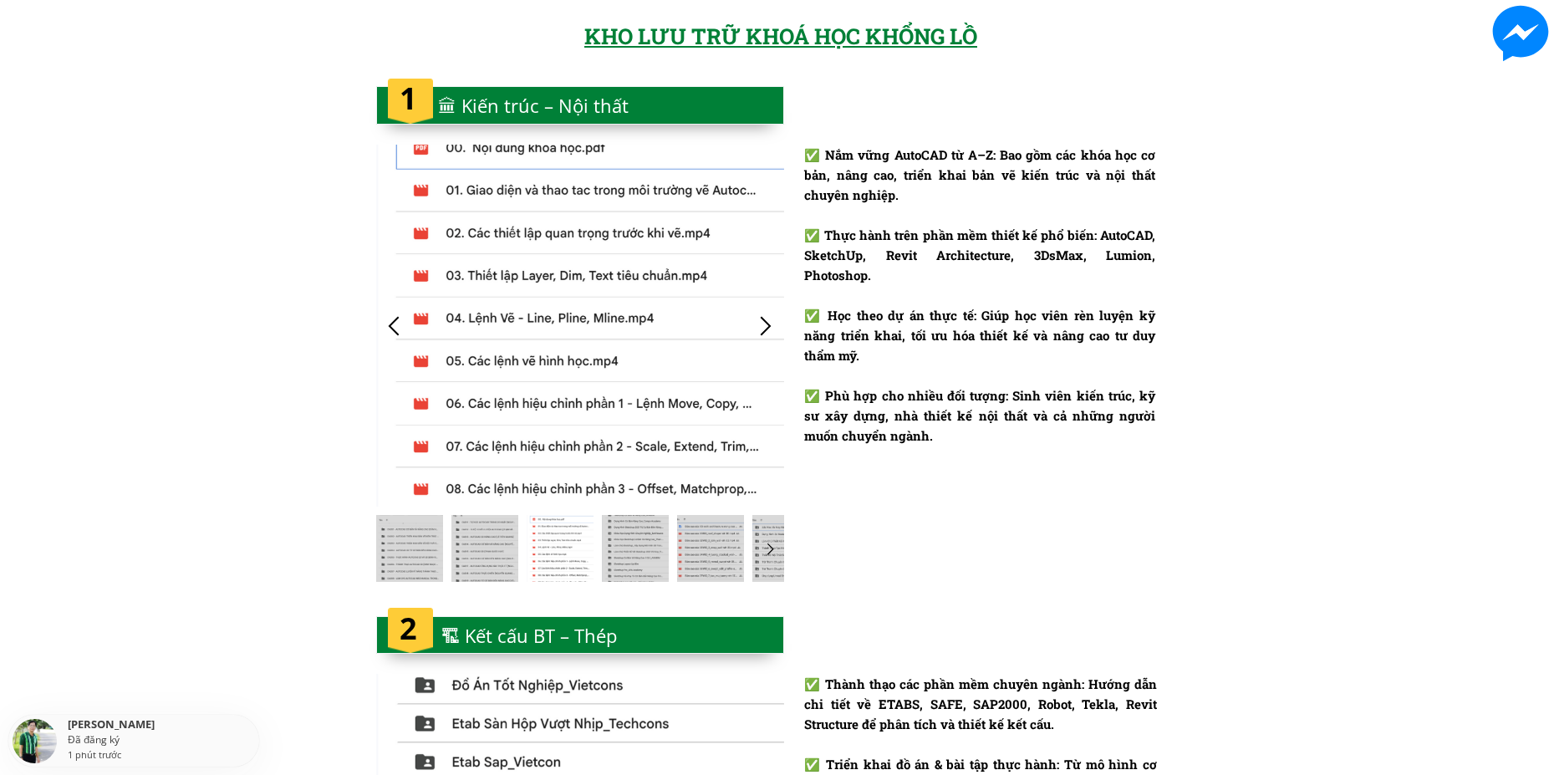
click at [765, 325] on div at bounding box center [766, 326] width 28 height 28
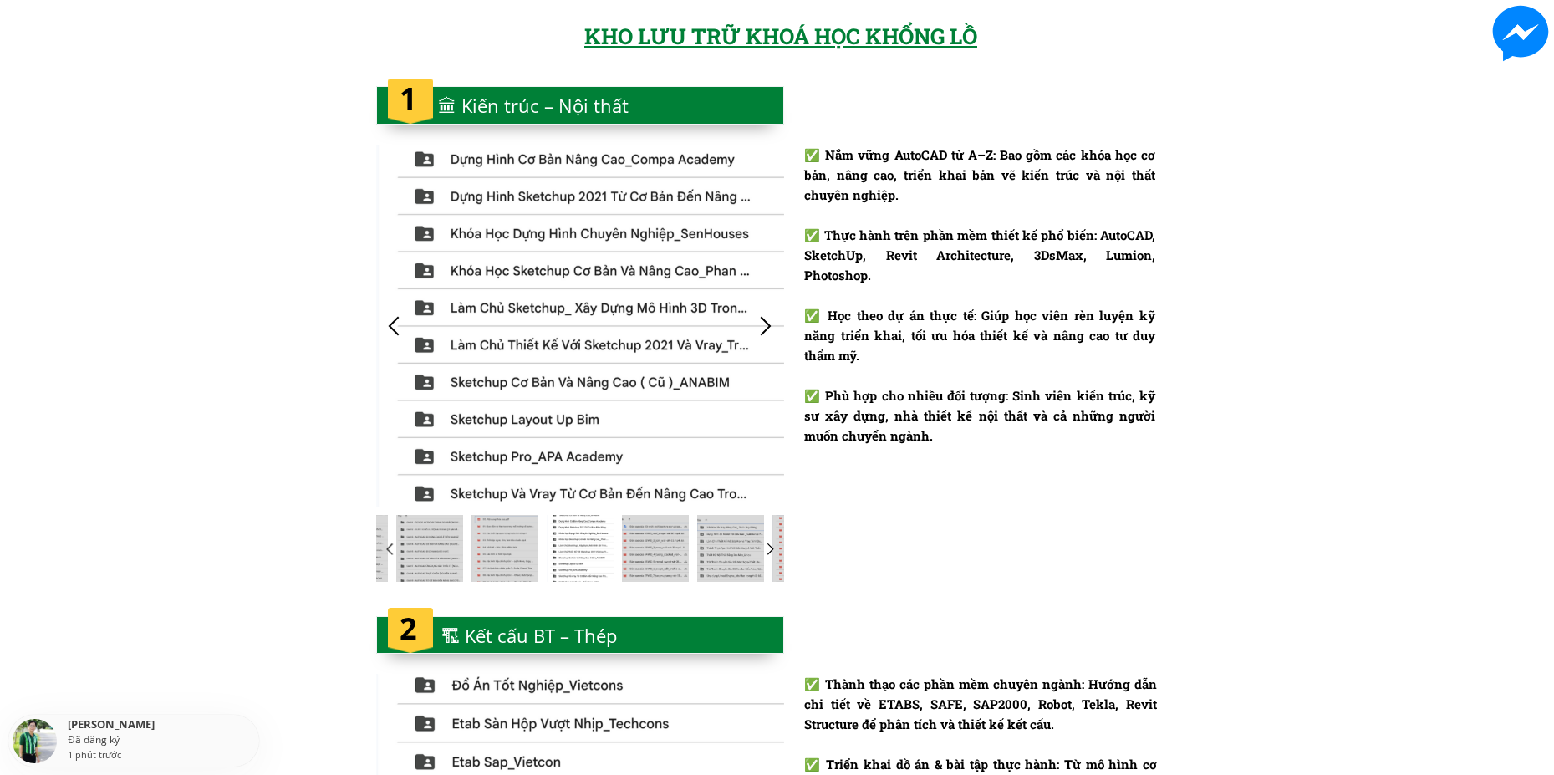
click at [765, 325] on div at bounding box center [766, 326] width 28 height 28
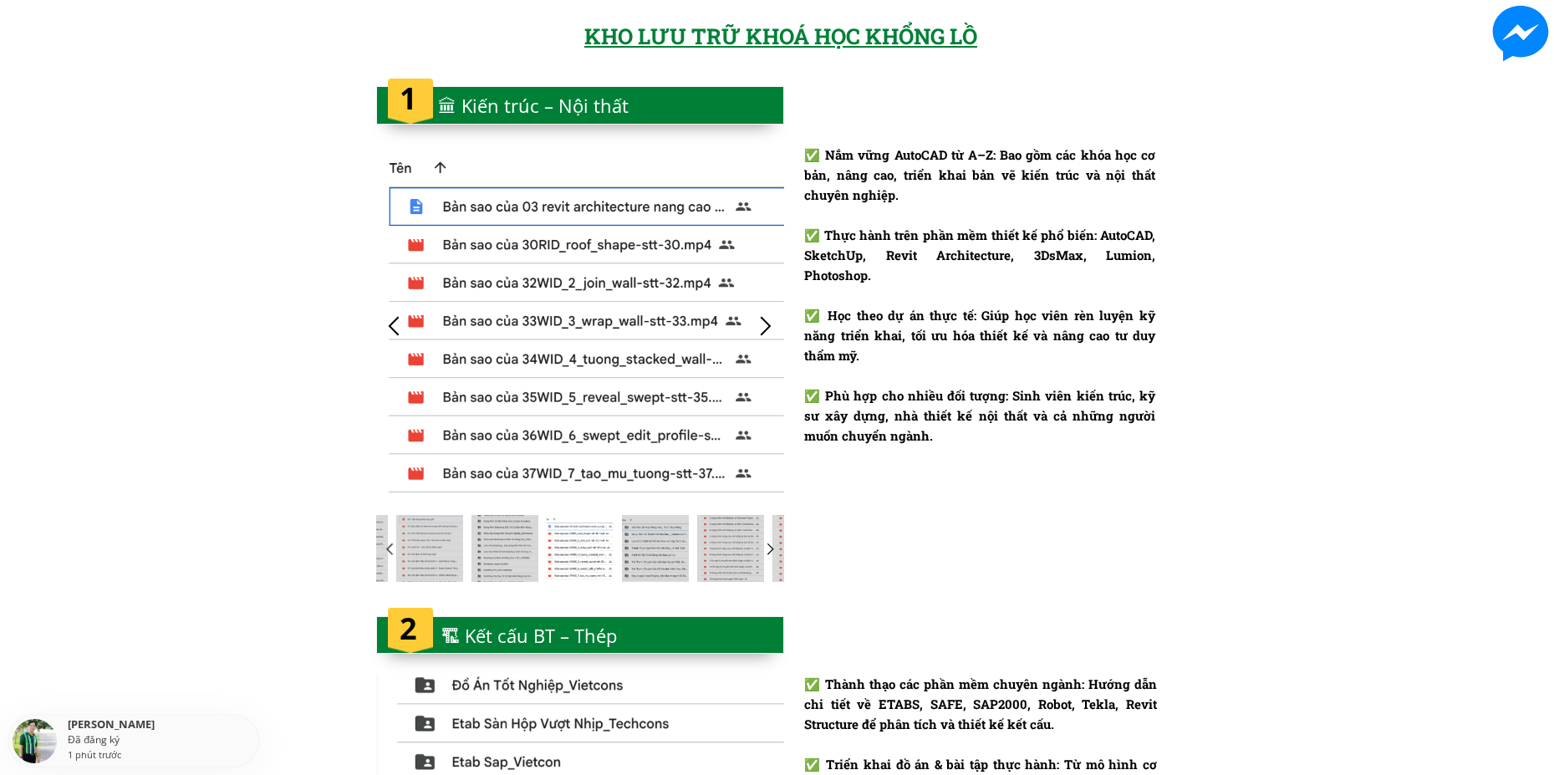
click at [765, 325] on div at bounding box center [766, 326] width 28 height 28
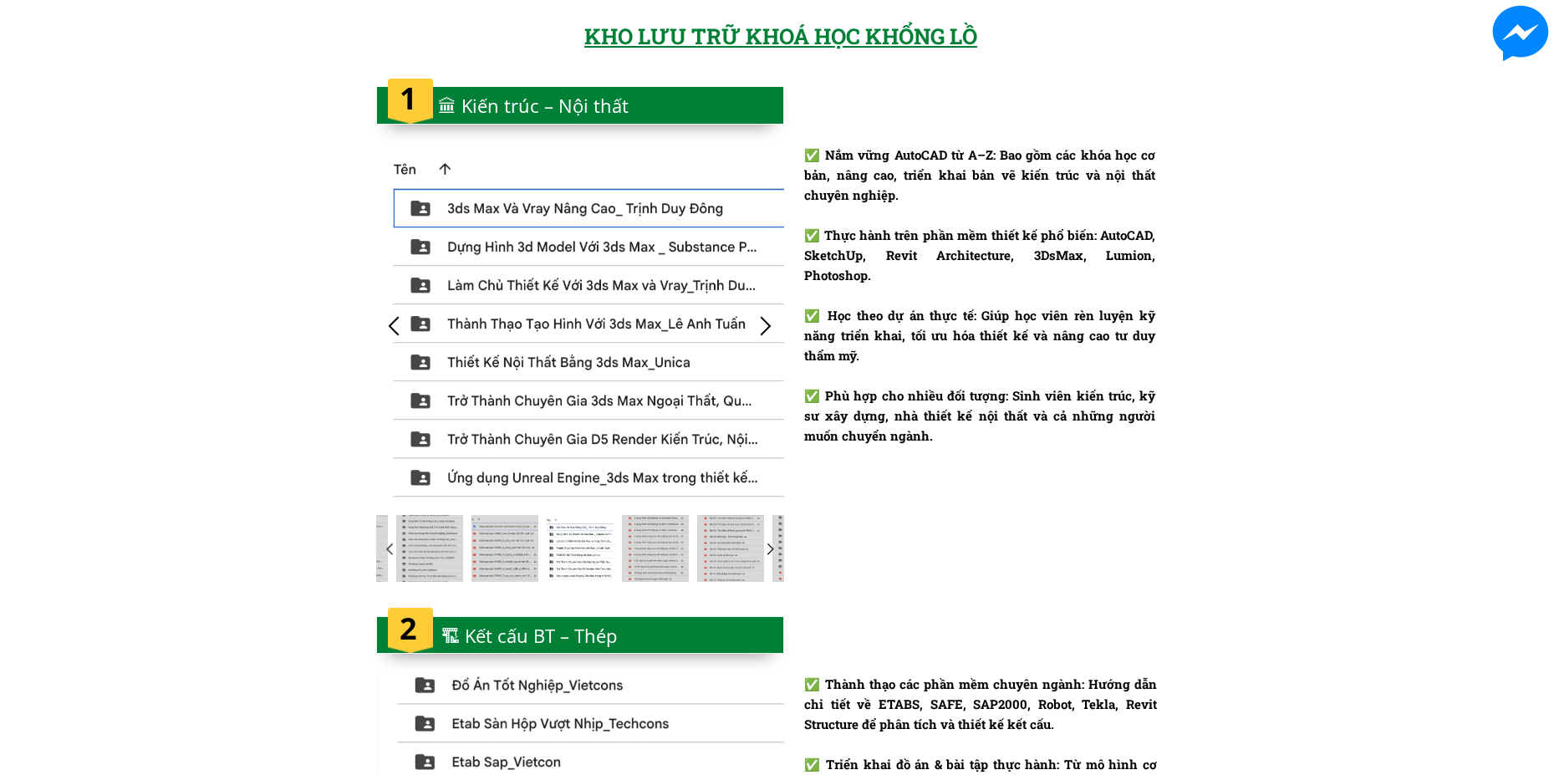
click at [765, 325] on div at bounding box center [766, 326] width 28 height 28
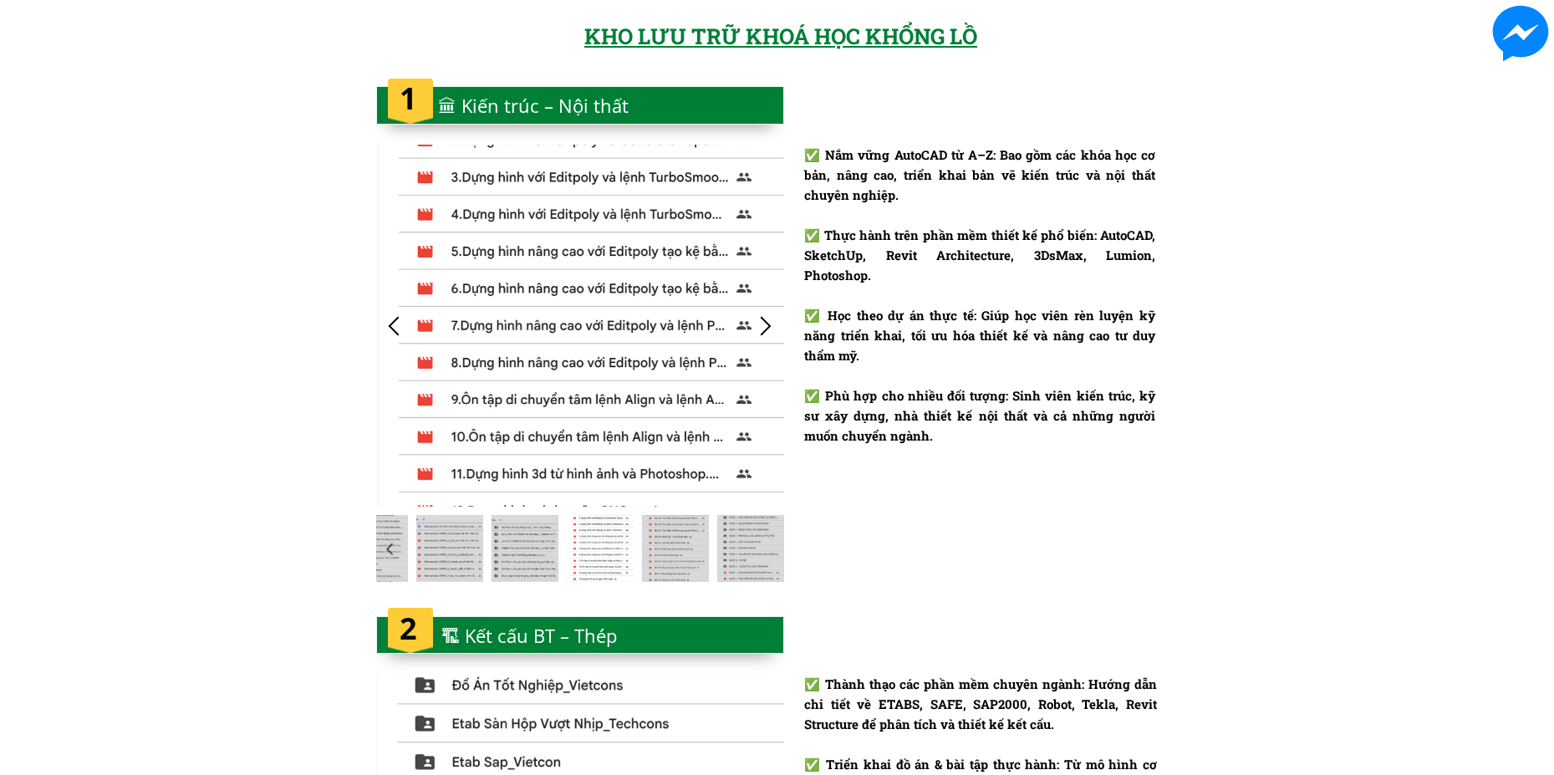
click at [765, 325] on div at bounding box center [766, 326] width 28 height 28
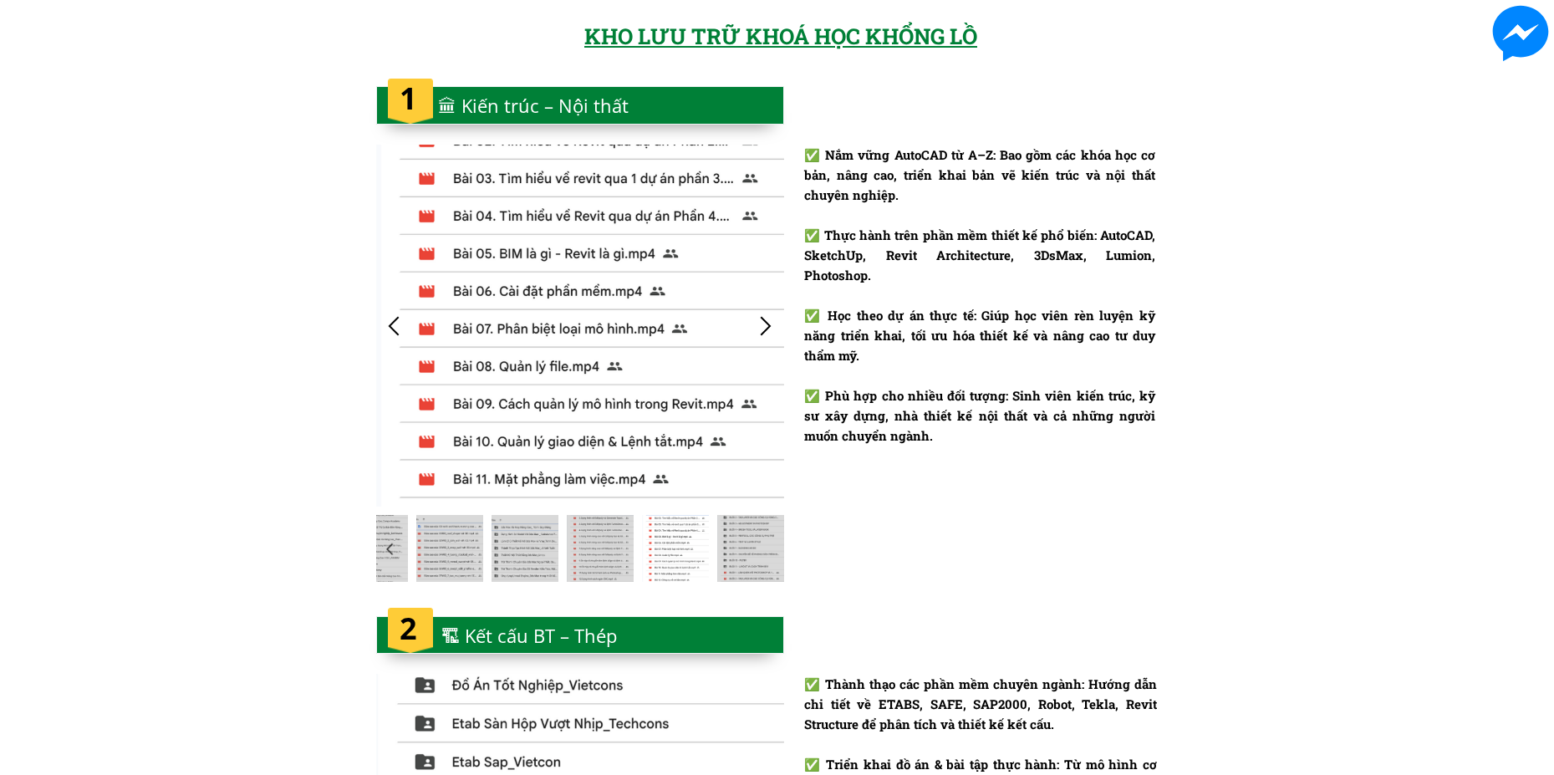
click at [765, 325] on div at bounding box center [766, 326] width 28 height 28
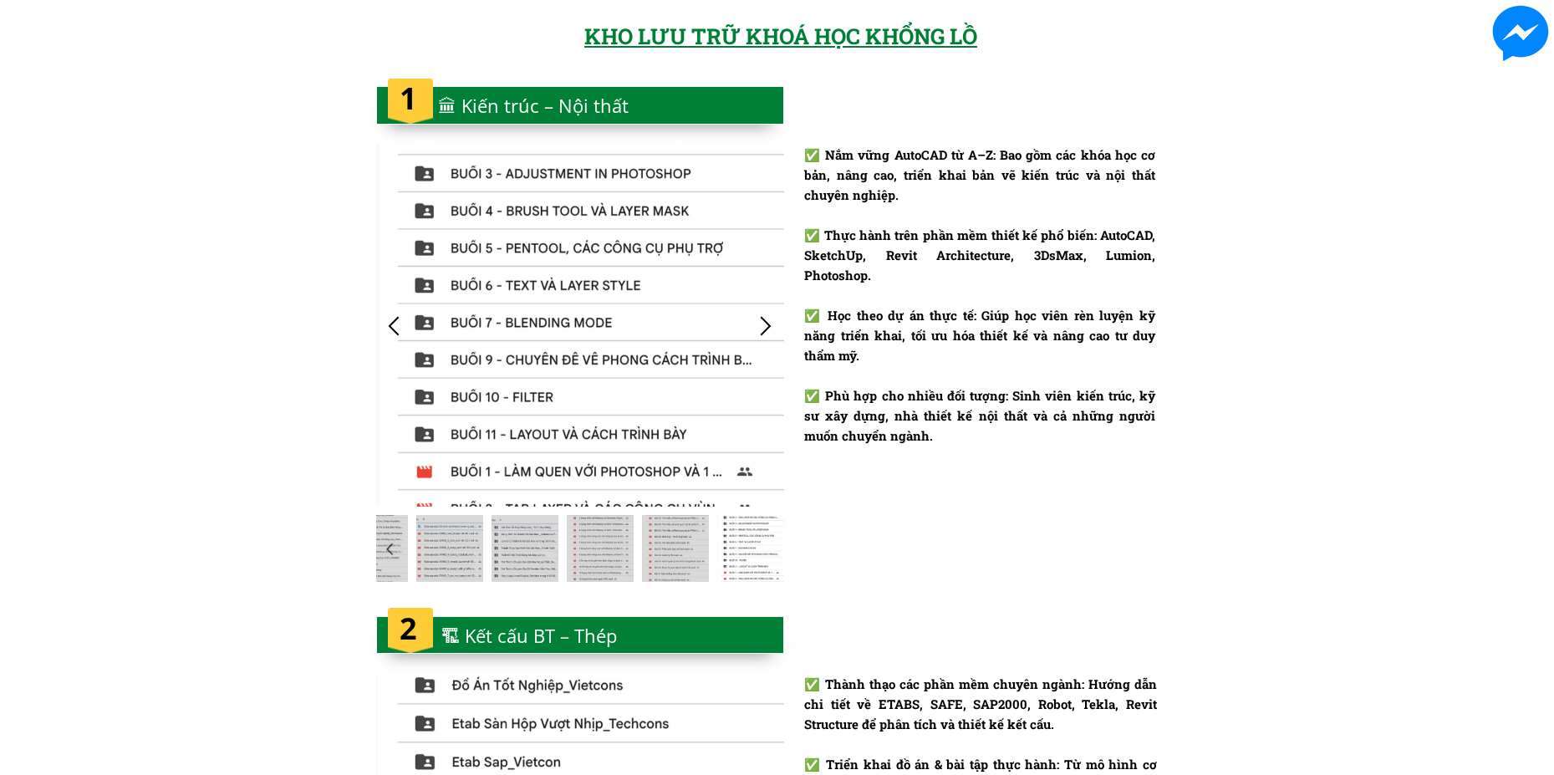
click at [765, 325] on div at bounding box center [766, 326] width 28 height 28
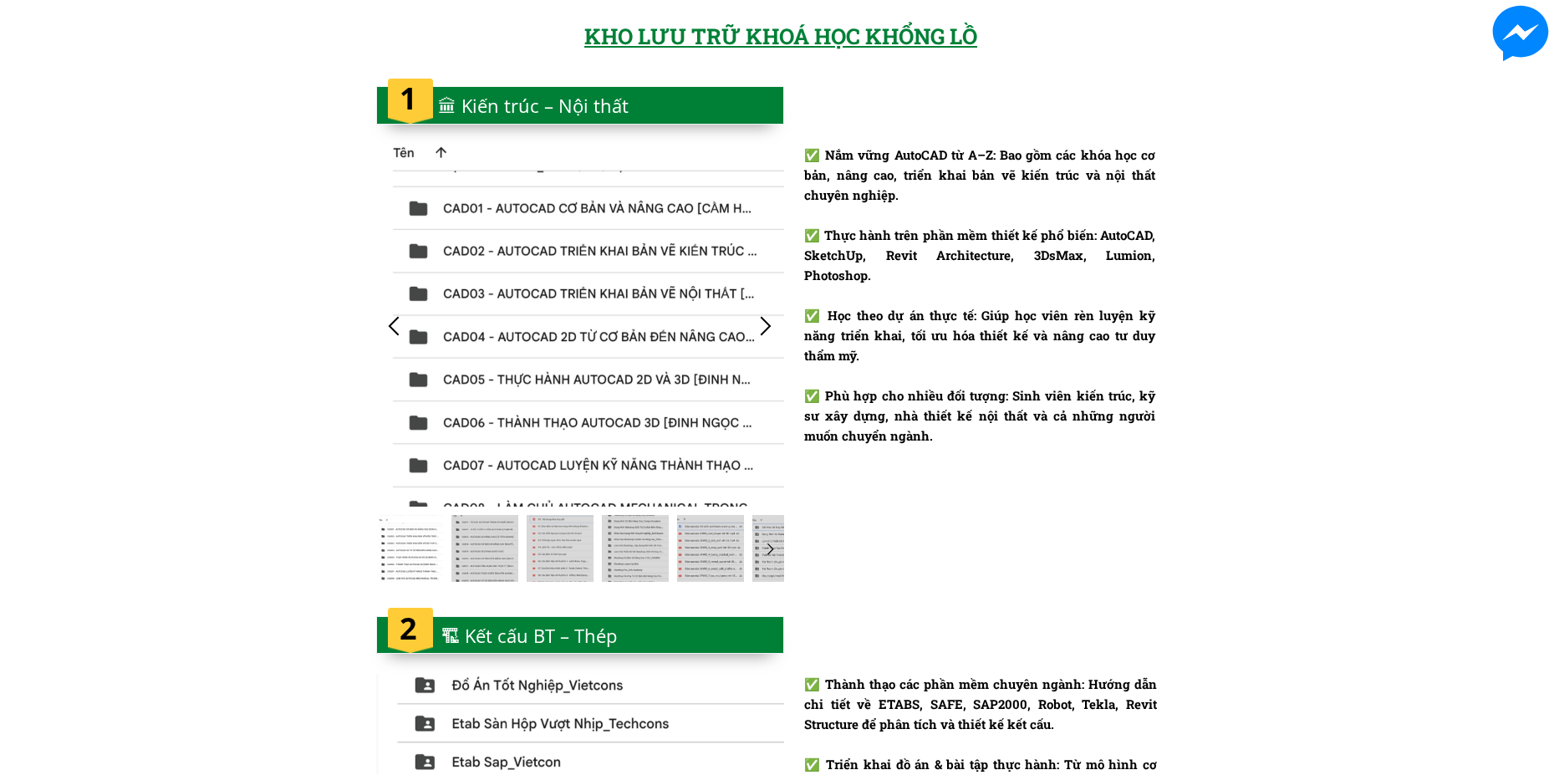
click at [765, 325] on div at bounding box center [766, 326] width 28 height 28
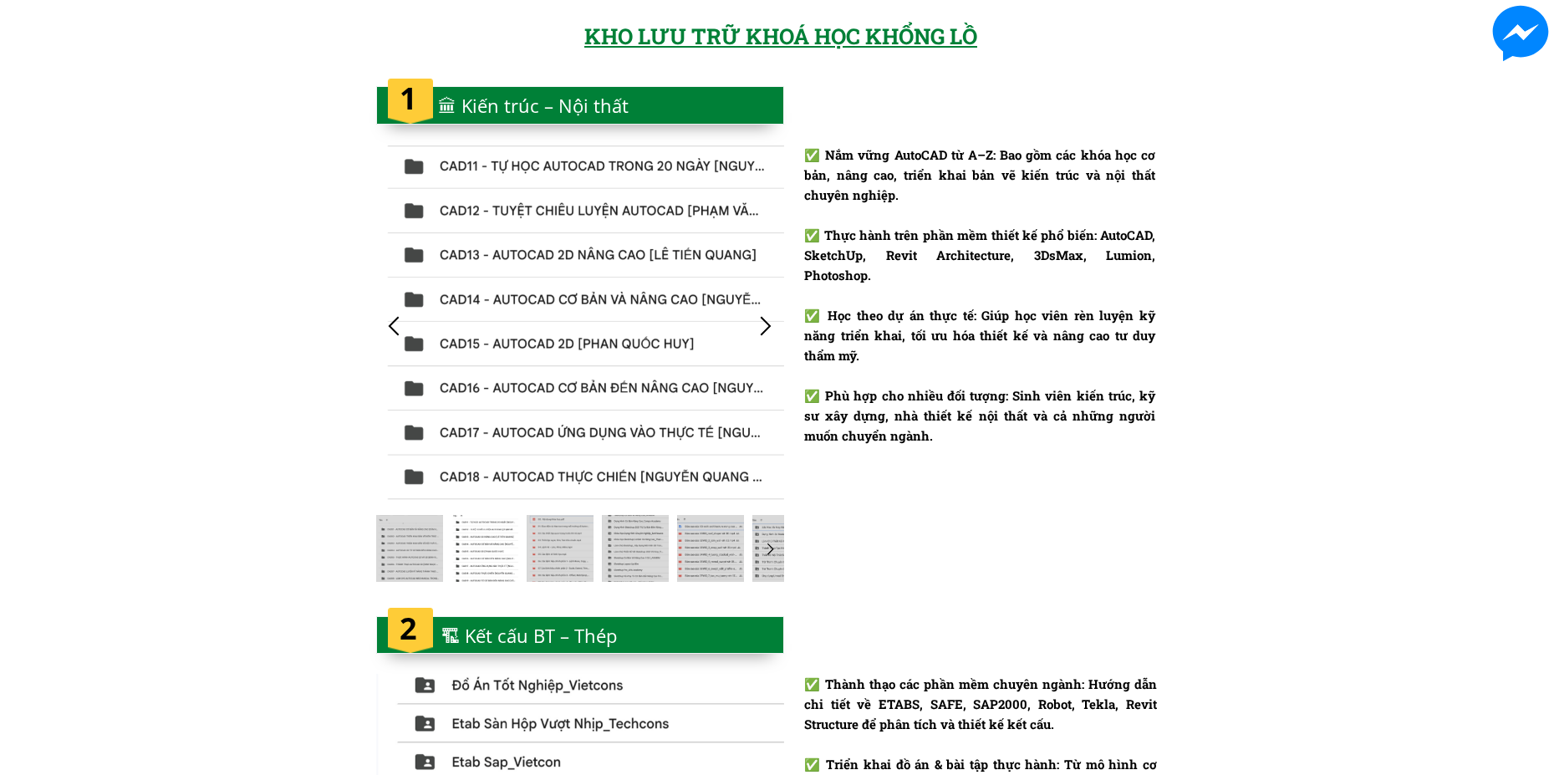
click at [765, 325] on div at bounding box center [766, 326] width 28 height 28
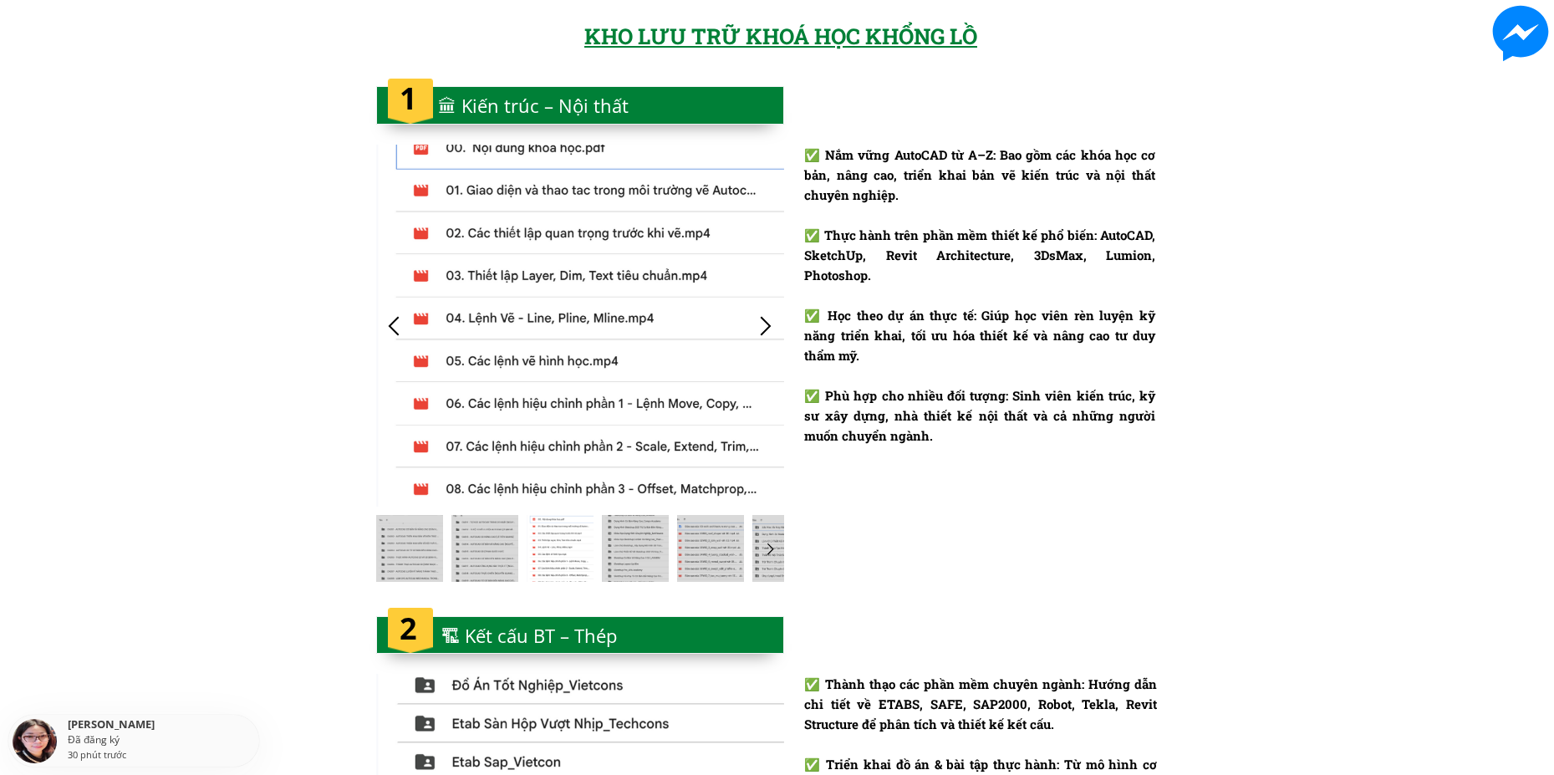
click at [765, 325] on div at bounding box center [766, 326] width 28 height 28
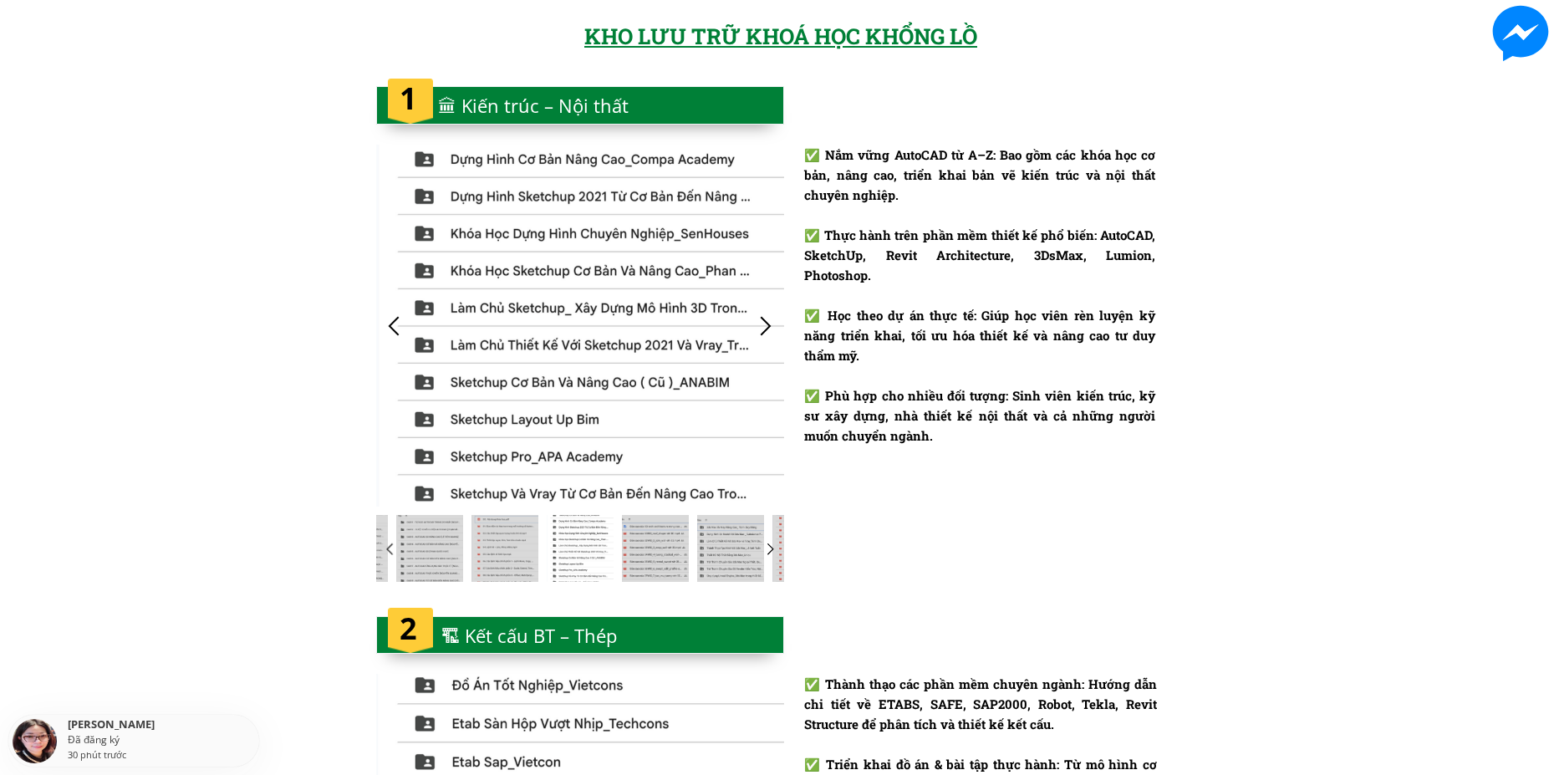
click at [765, 325] on div at bounding box center [766, 326] width 28 height 28
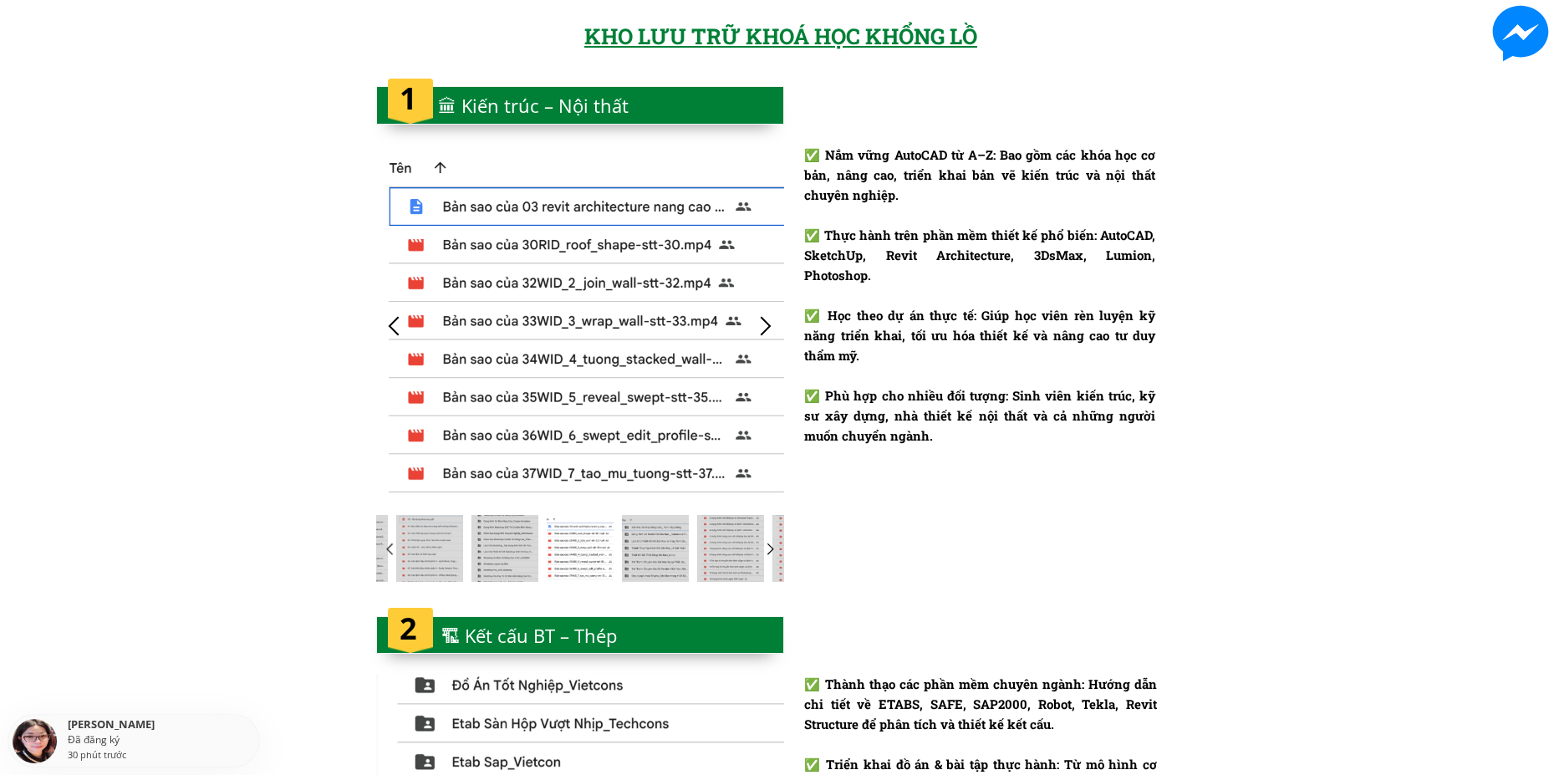
click at [765, 325] on div at bounding box center [766, 326] width 28 height 28
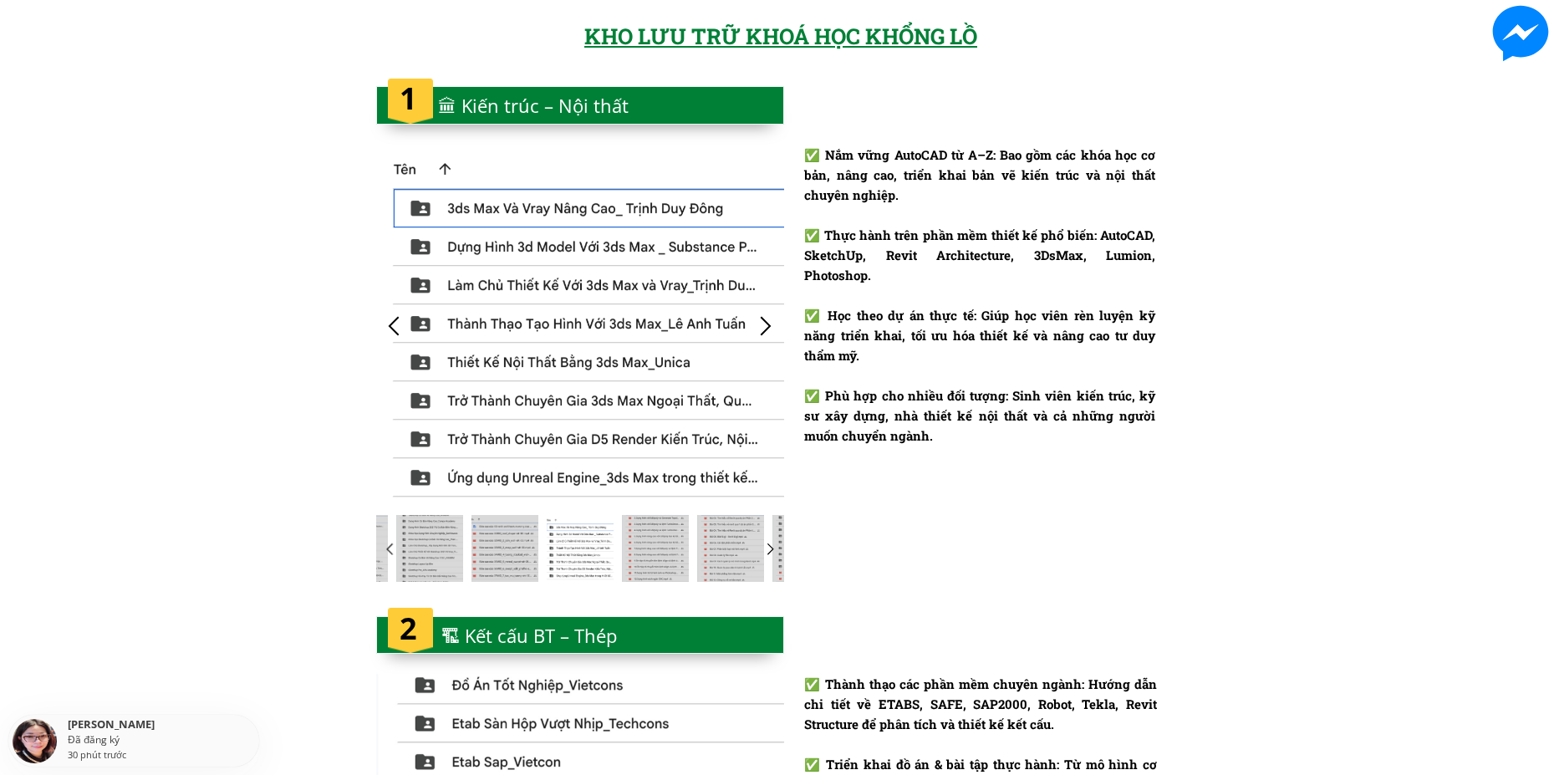
click at [765, 325] on div at bounding box center [766, 326] width 28 height 28
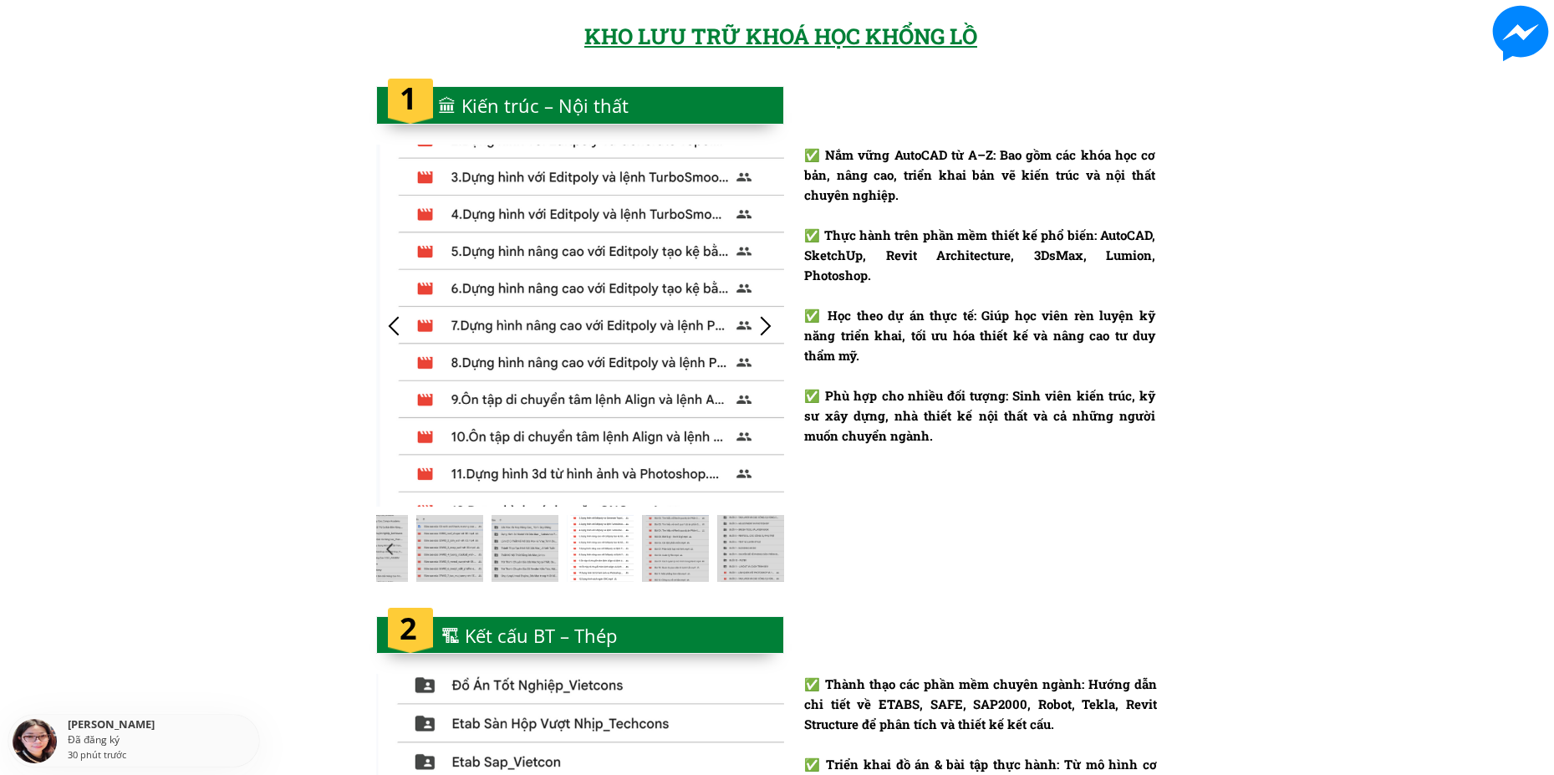
click at [765, 325] on div at bounding box center [766, 326] width 28 height 28
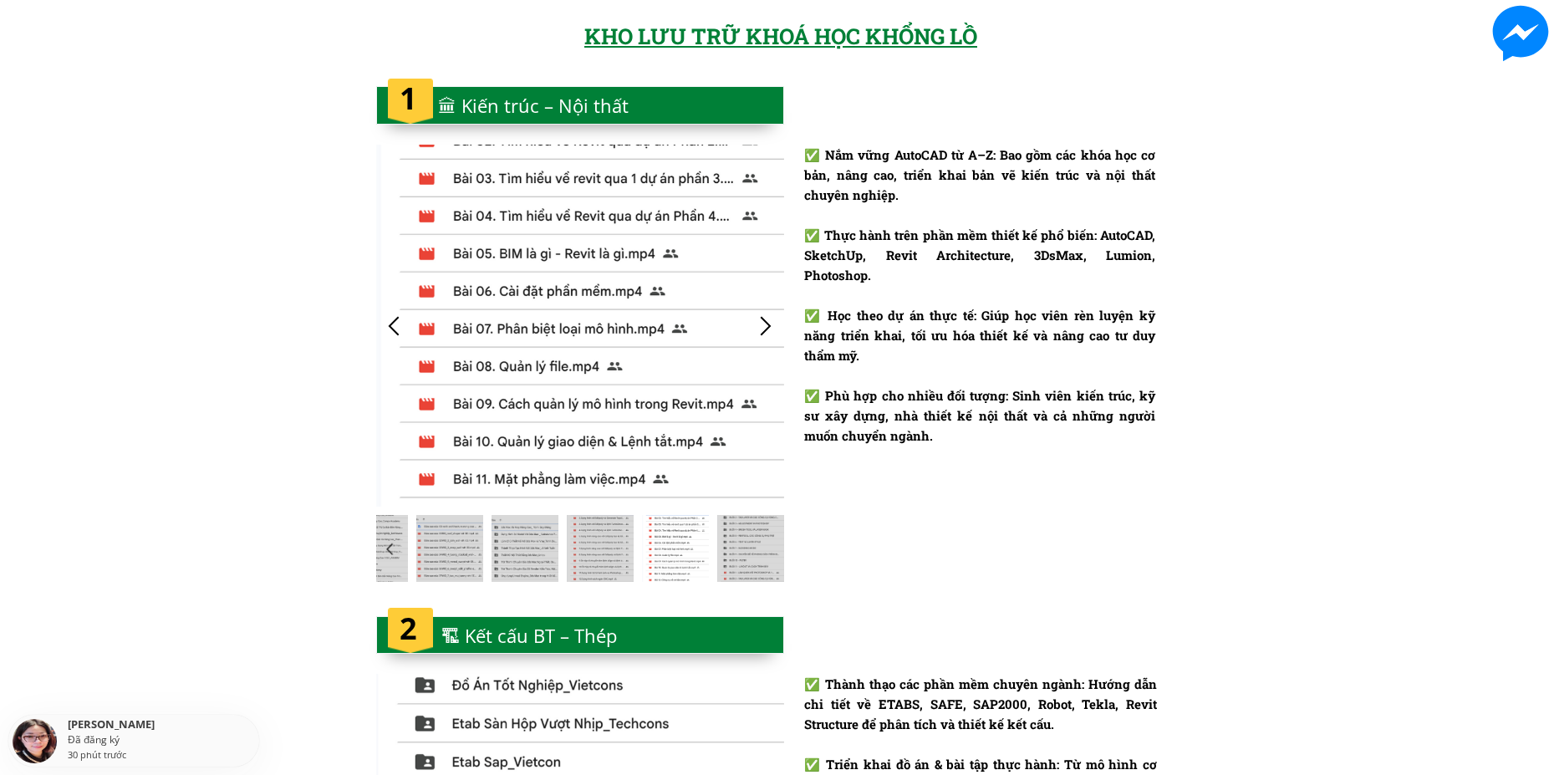
click at [765, 325] on div at bounding box center [766, 326] width 28 height 28
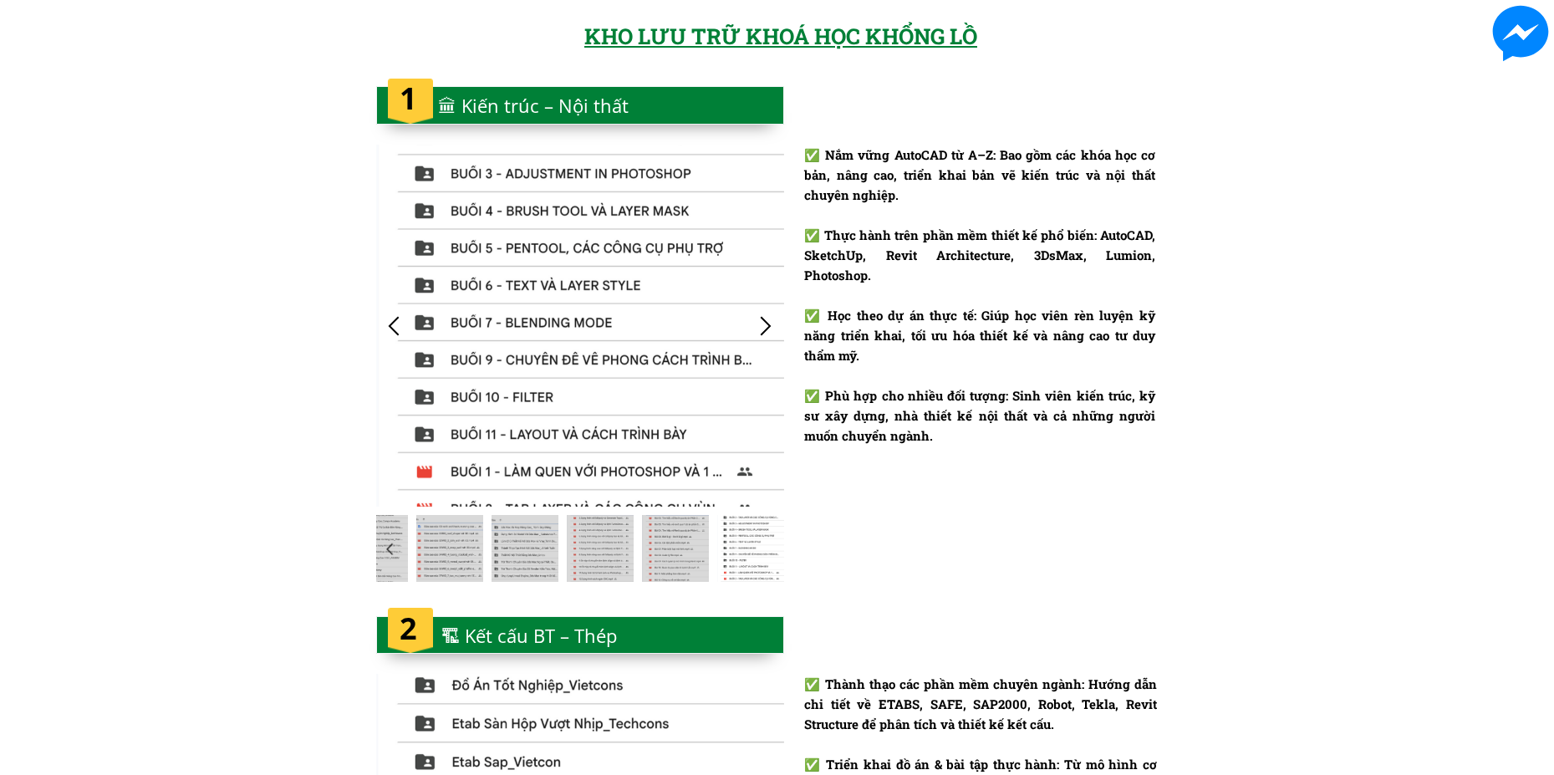
click at [765, 325] on div at bounding box center [766, 326] width 28 height 28
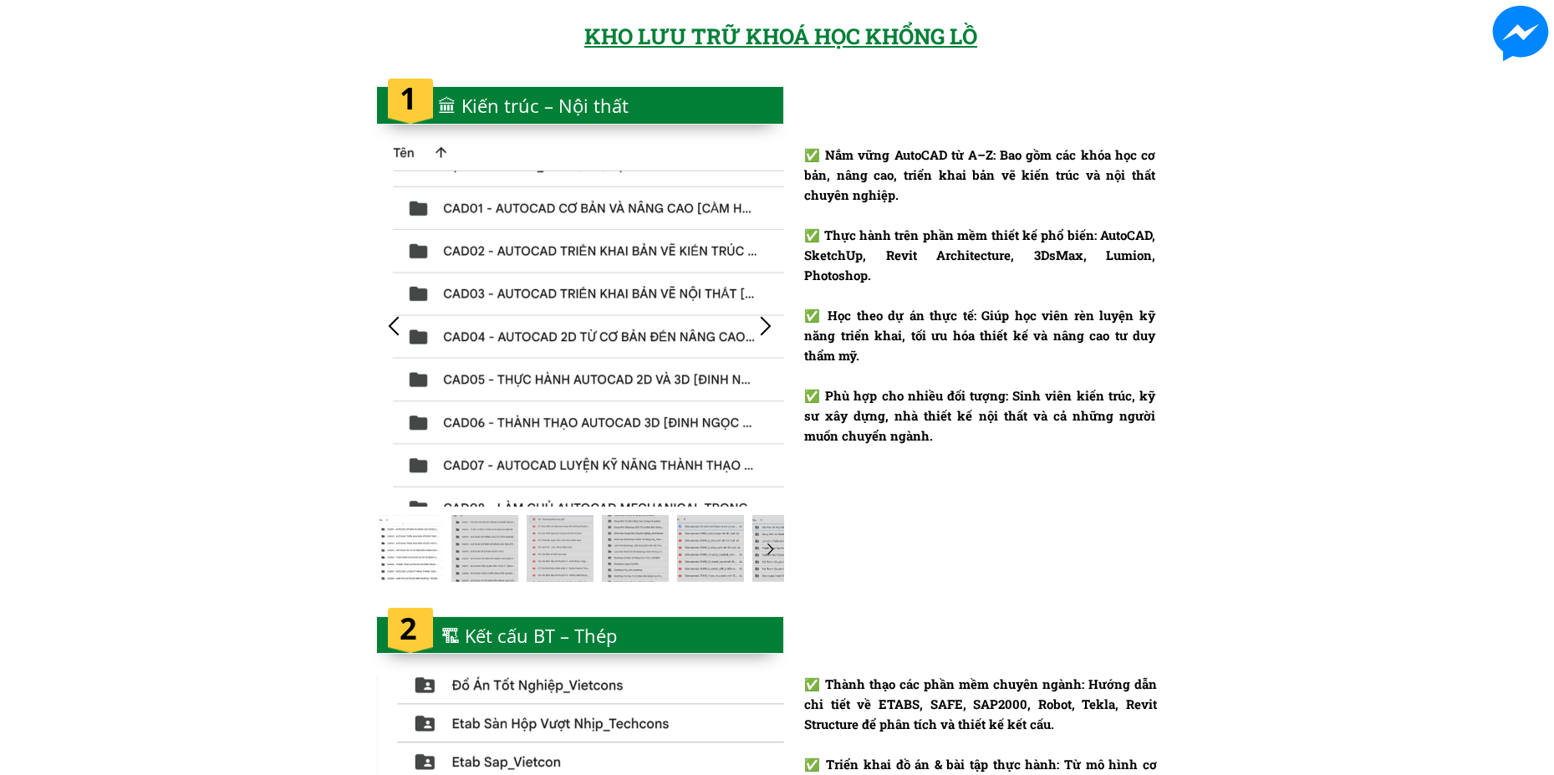
click at [765, 325] on div at bounding box center [766, 326] width 28 height 28
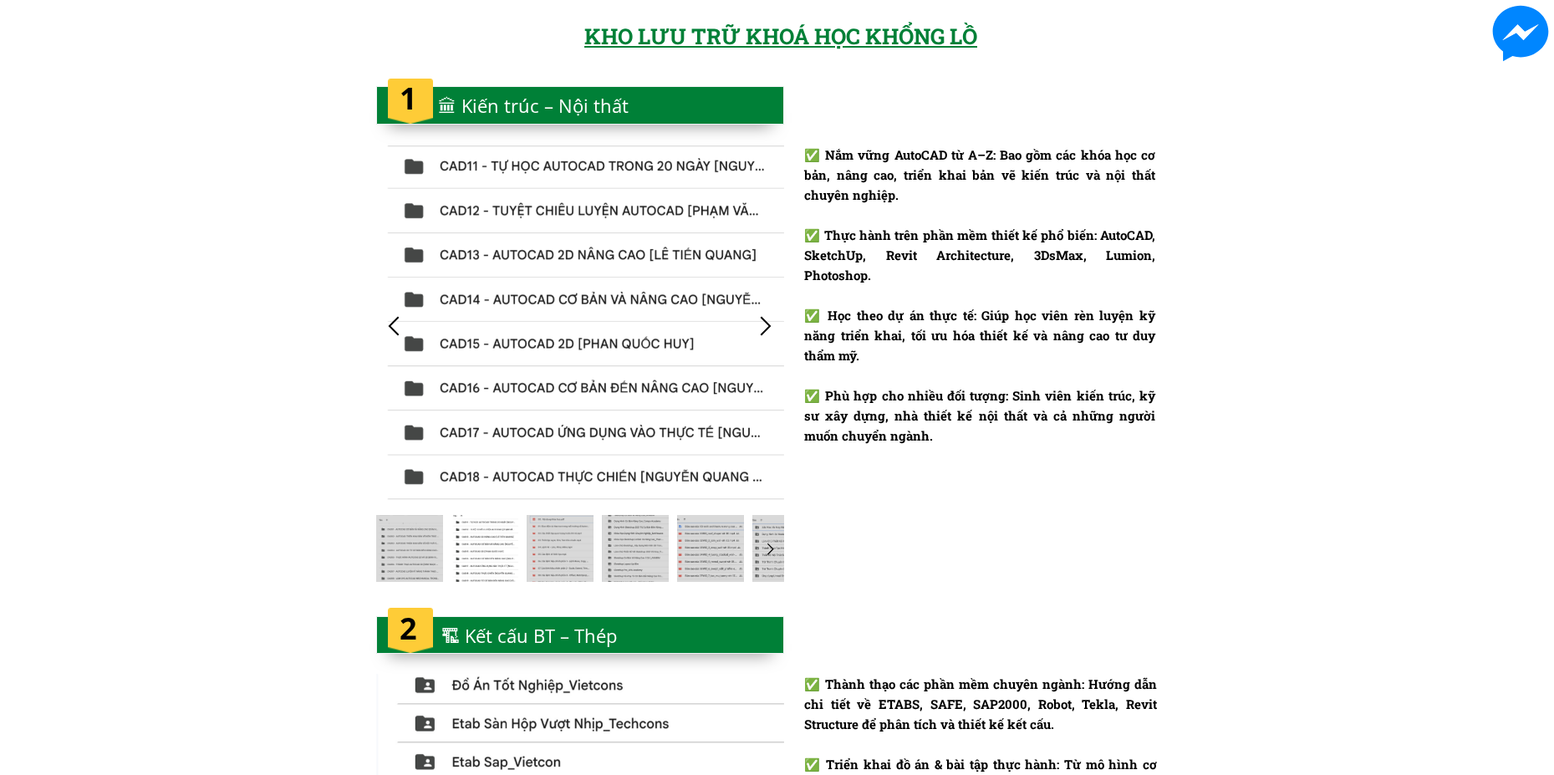
click at [765, 325] on div at bounding box center [766, 326] width 28 height 28
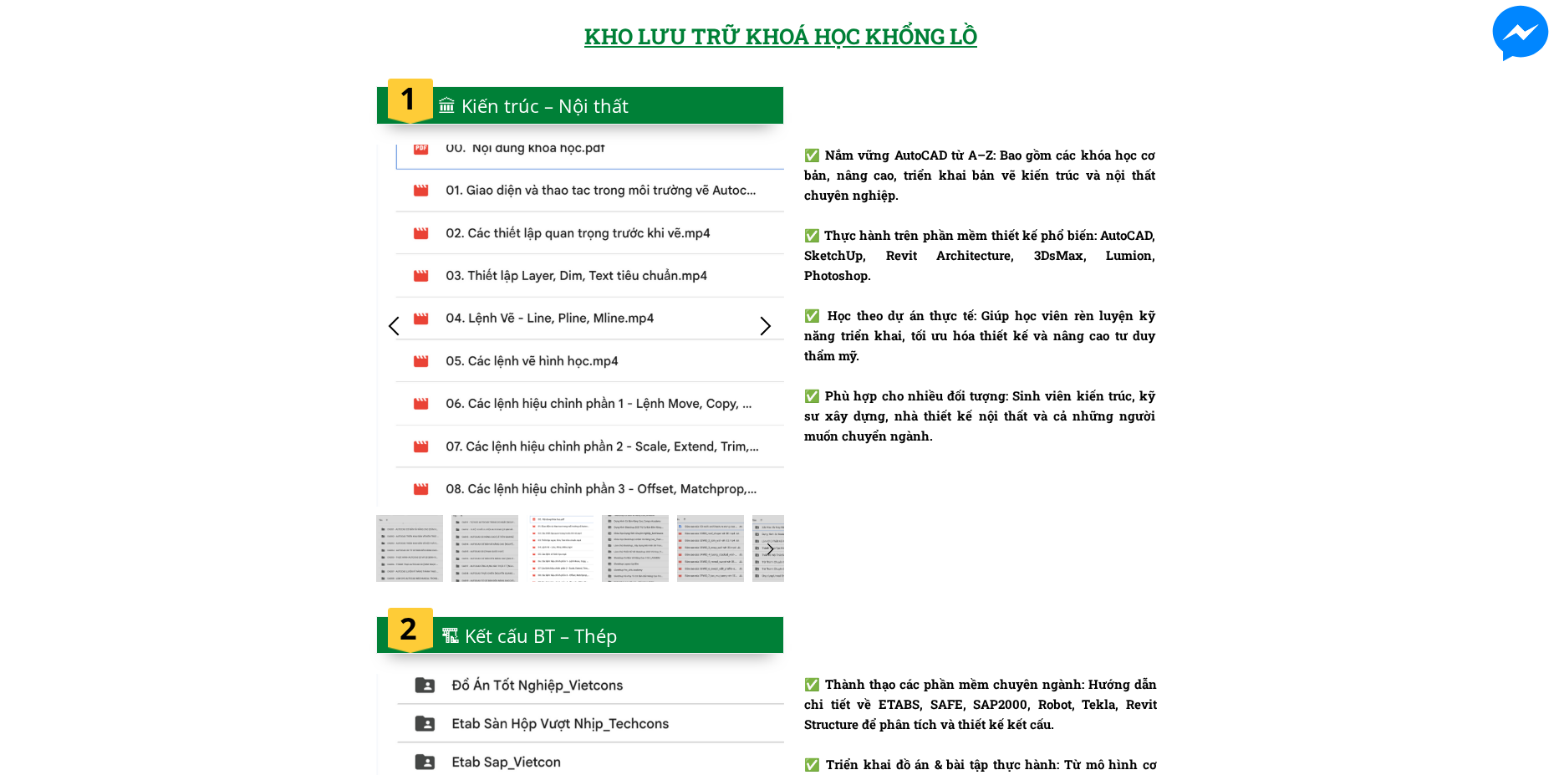
click at [765, 325] on div at bounding box center [766, 326] width 28 height 28
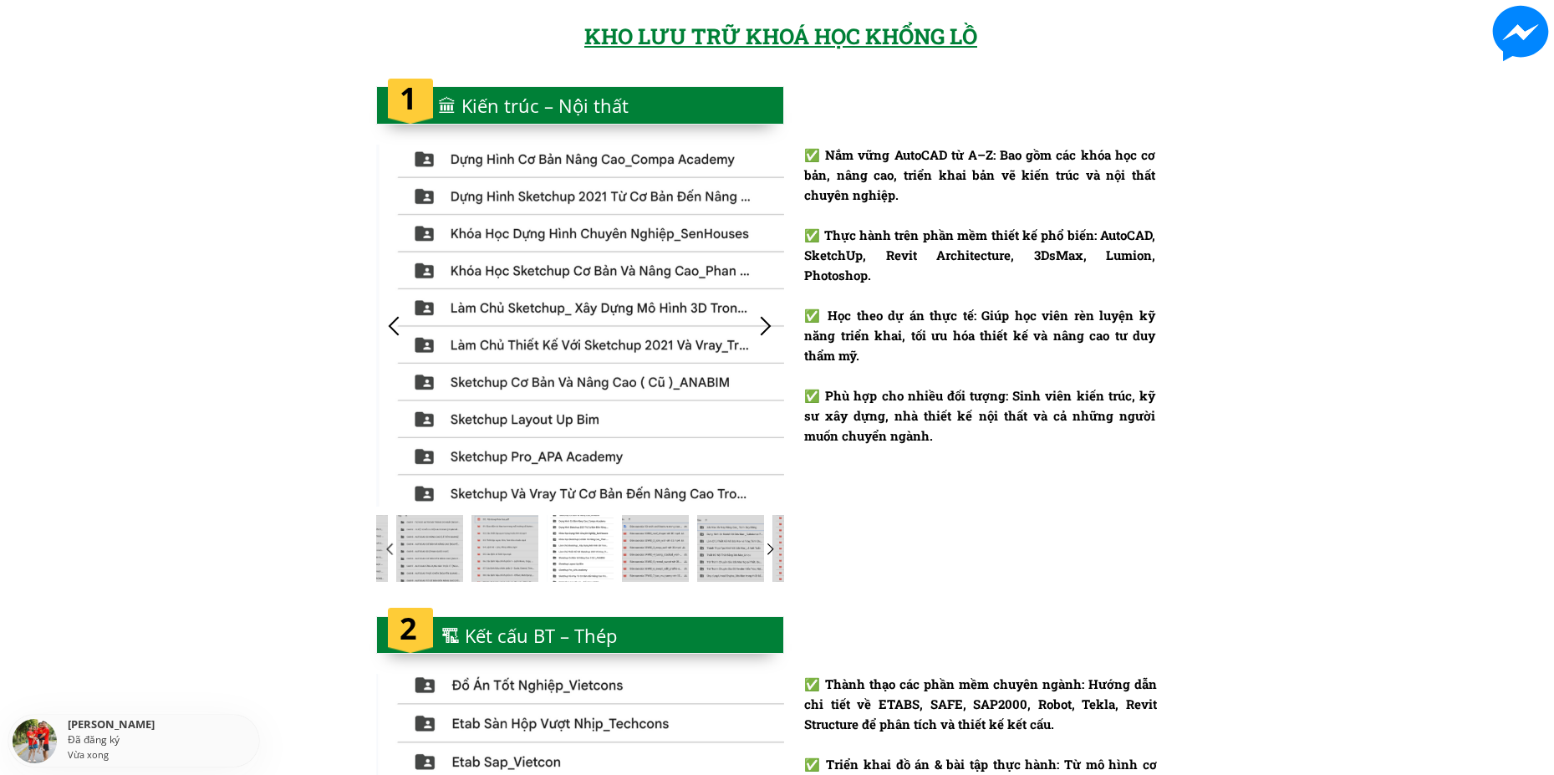
click at [765, 325] on div at bounding box center [766, 326] width 28 height 28
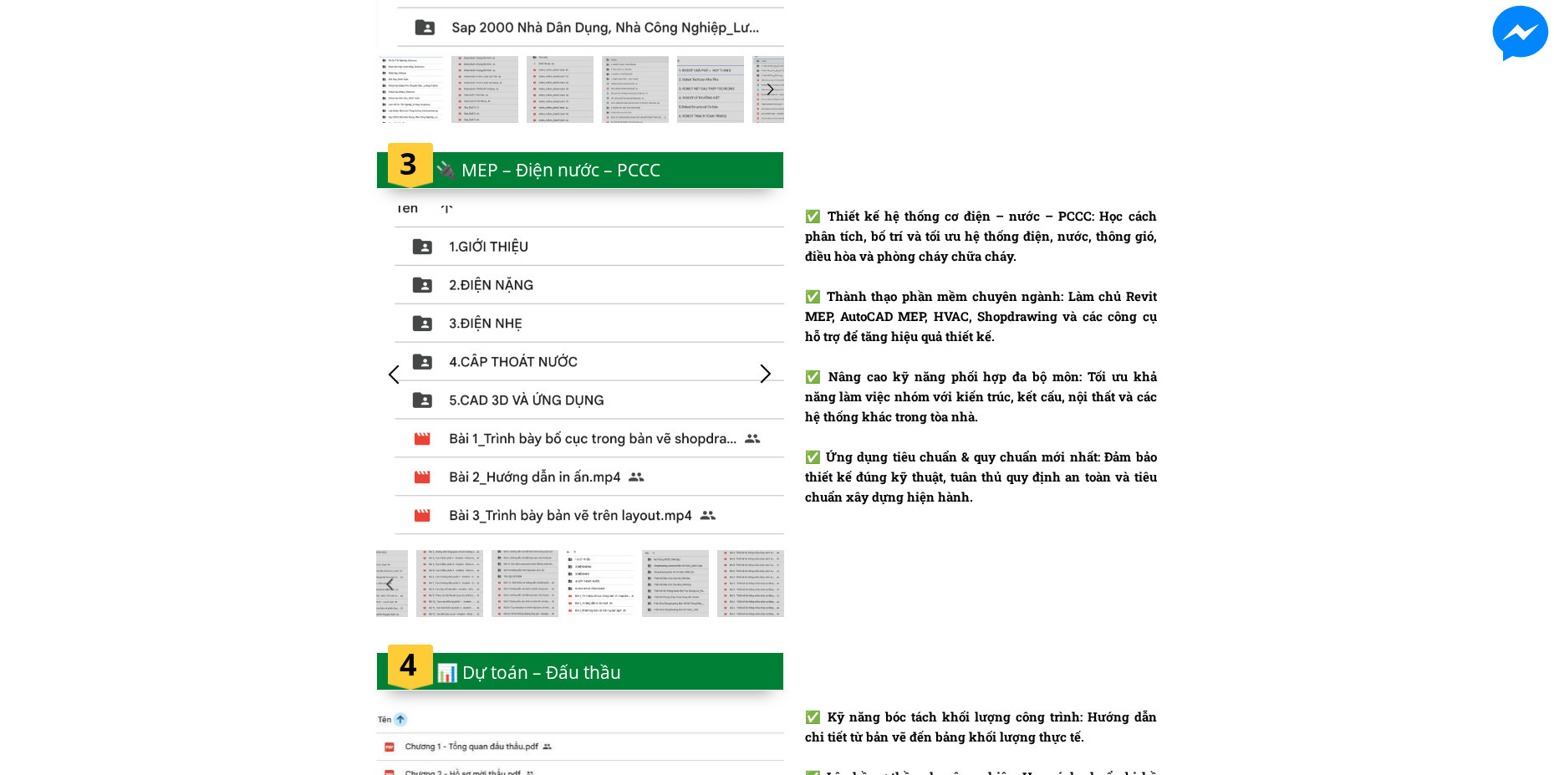
scroll to position [0, 0]
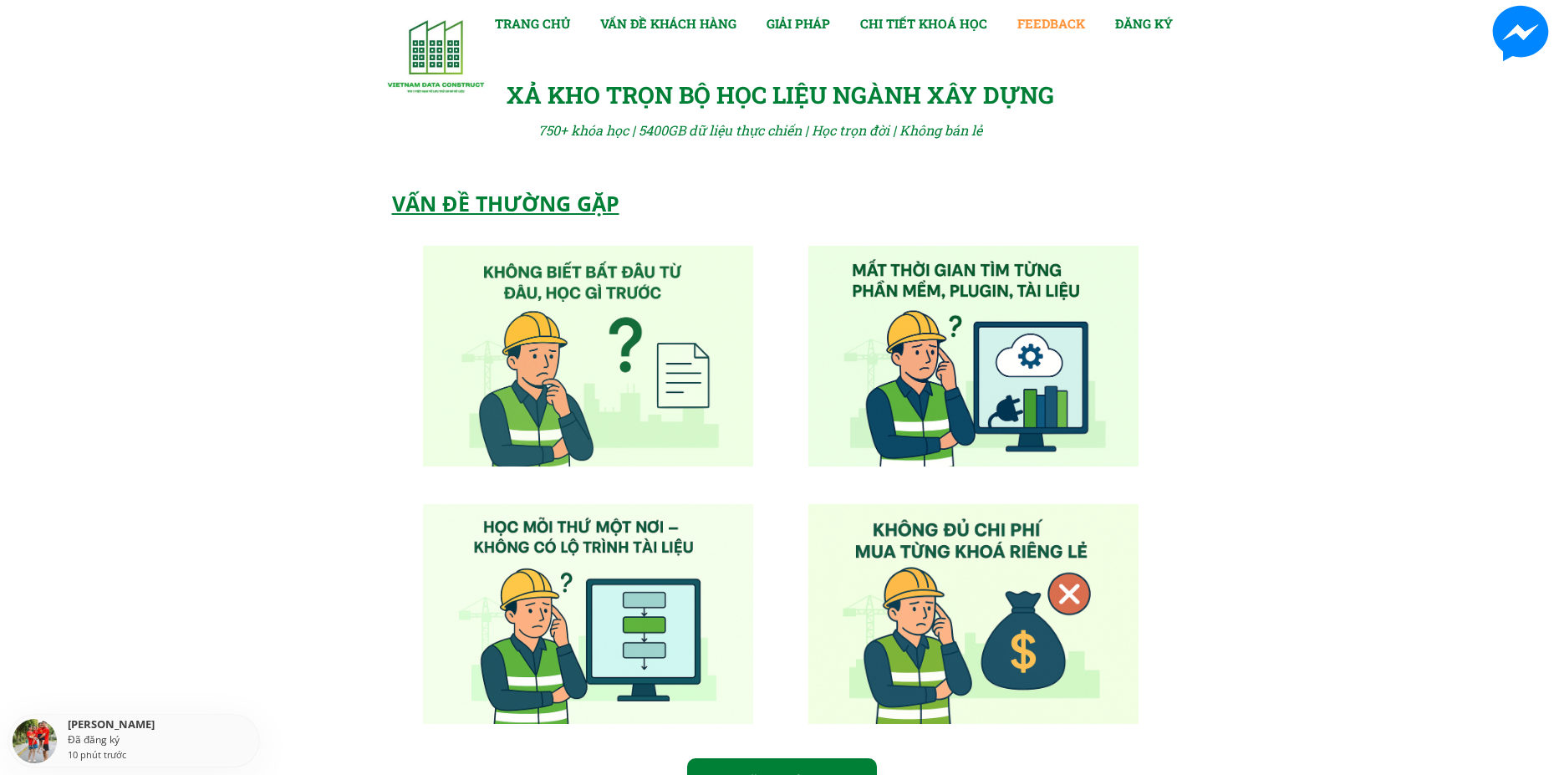
click at [1031, 21] on link "FEEDBACK" at bounding box center [1051, 23] width 68 height 20
click at [796, 16] on link "GIẢI PHÁP" at bounding box center [799, 23] width 64 height 20
click at [653, 26] on link "VẤN ĐỀ KHÁCH HÀNG" at bounding box center [668, 23] width 136 height 20
click at [529, 25] on link "TRANG CHỦ" at bounding box center [532, 23] width 75 height 20
